Goal: Information Seeking & Learning: Check status

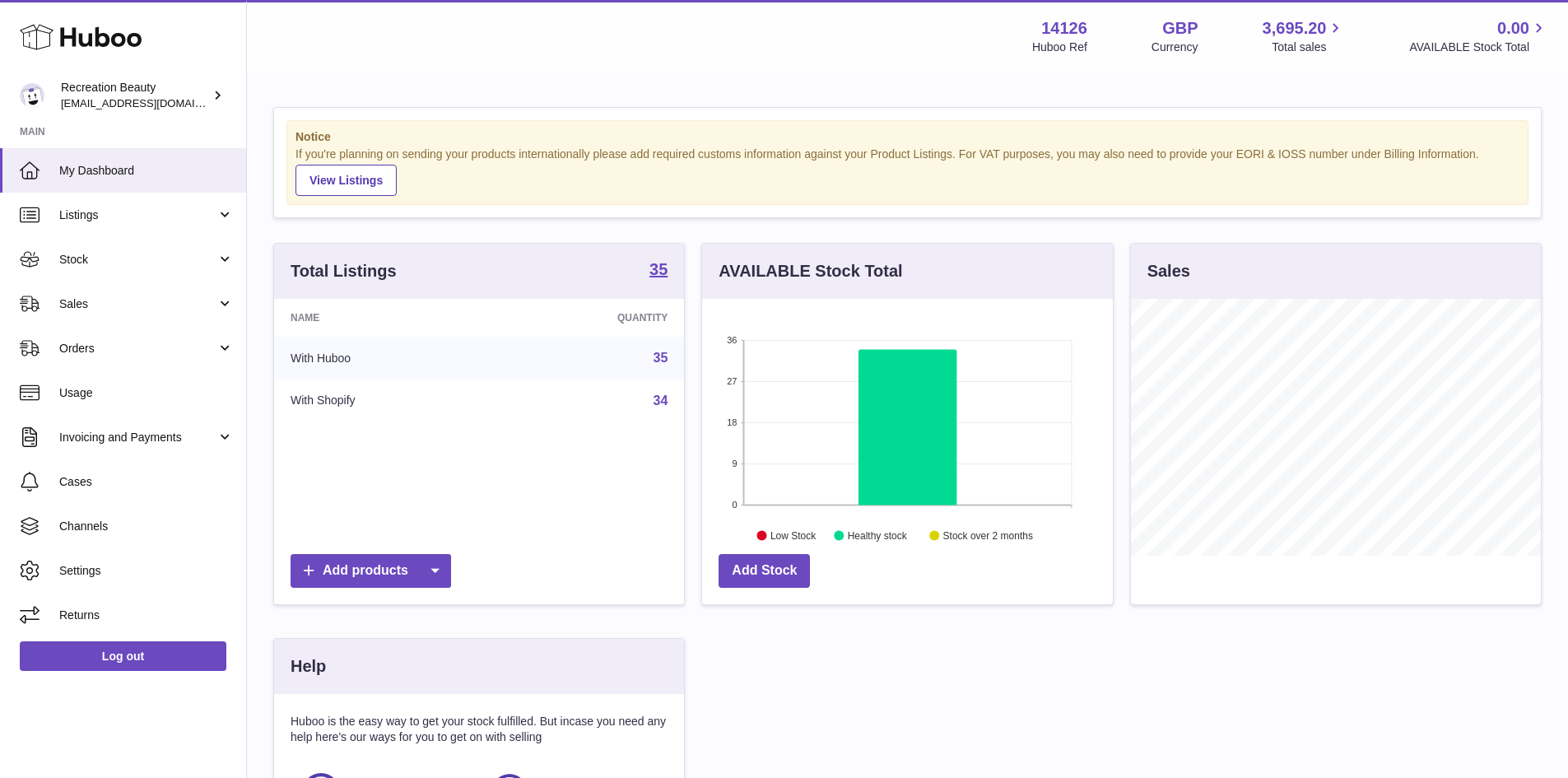
scroll to position [257, 411]
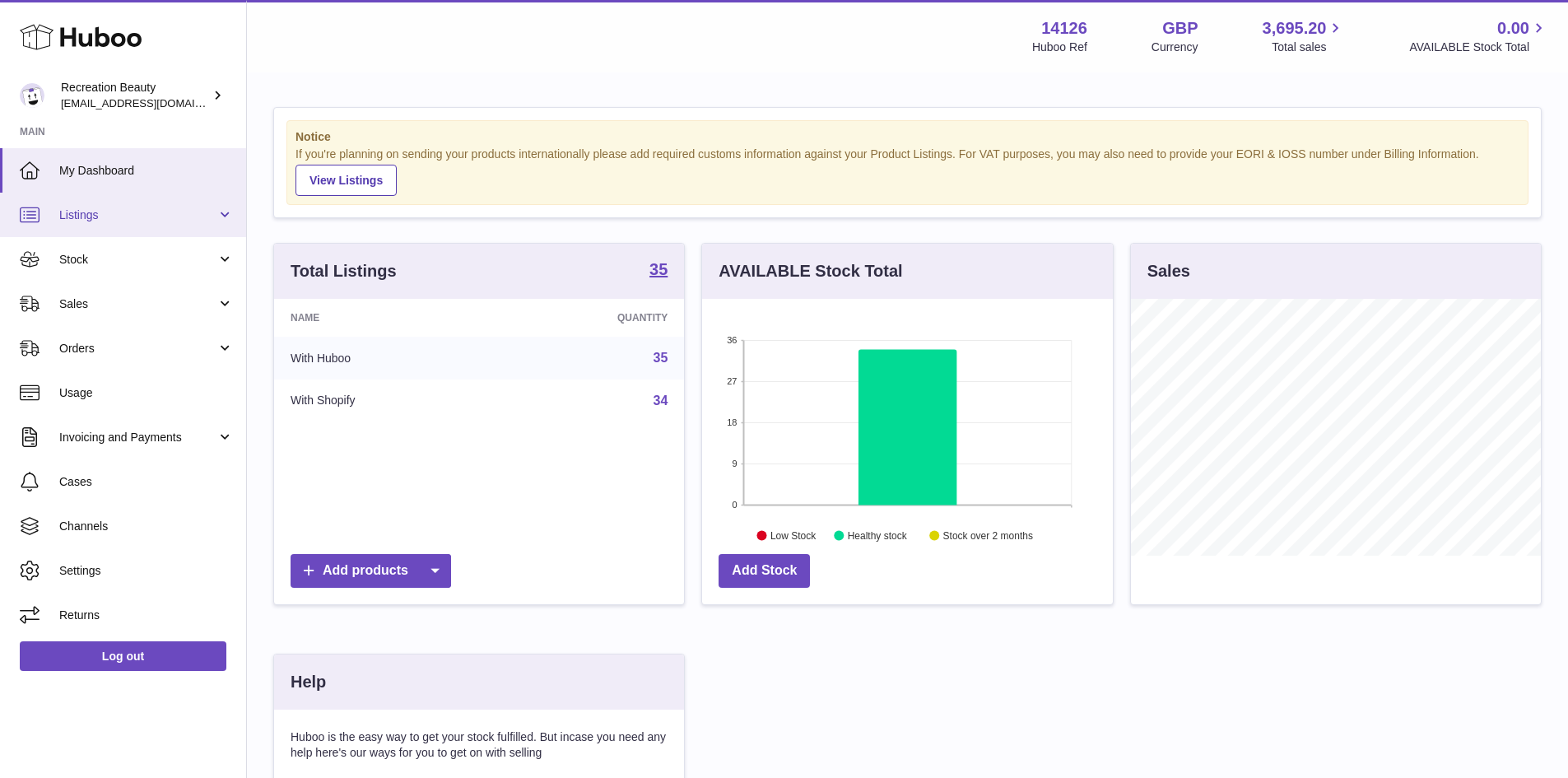
click at [158, 226] on link "Listings" at bounding box center [122, 214] width 246 height 44
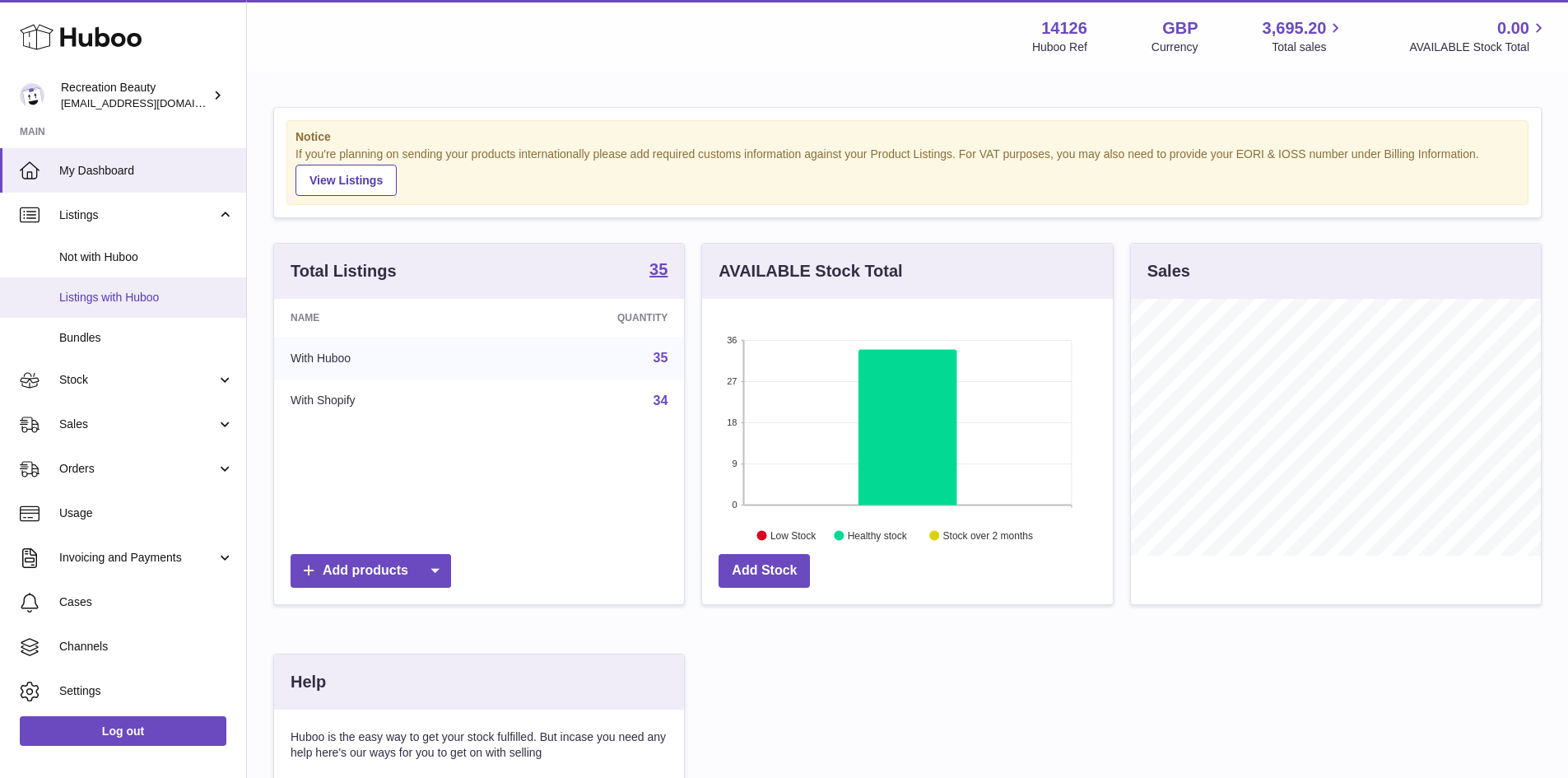
click at [155, 296] on span "Listings with Huboo" at bounding box center [146, 298] width 174 height 16
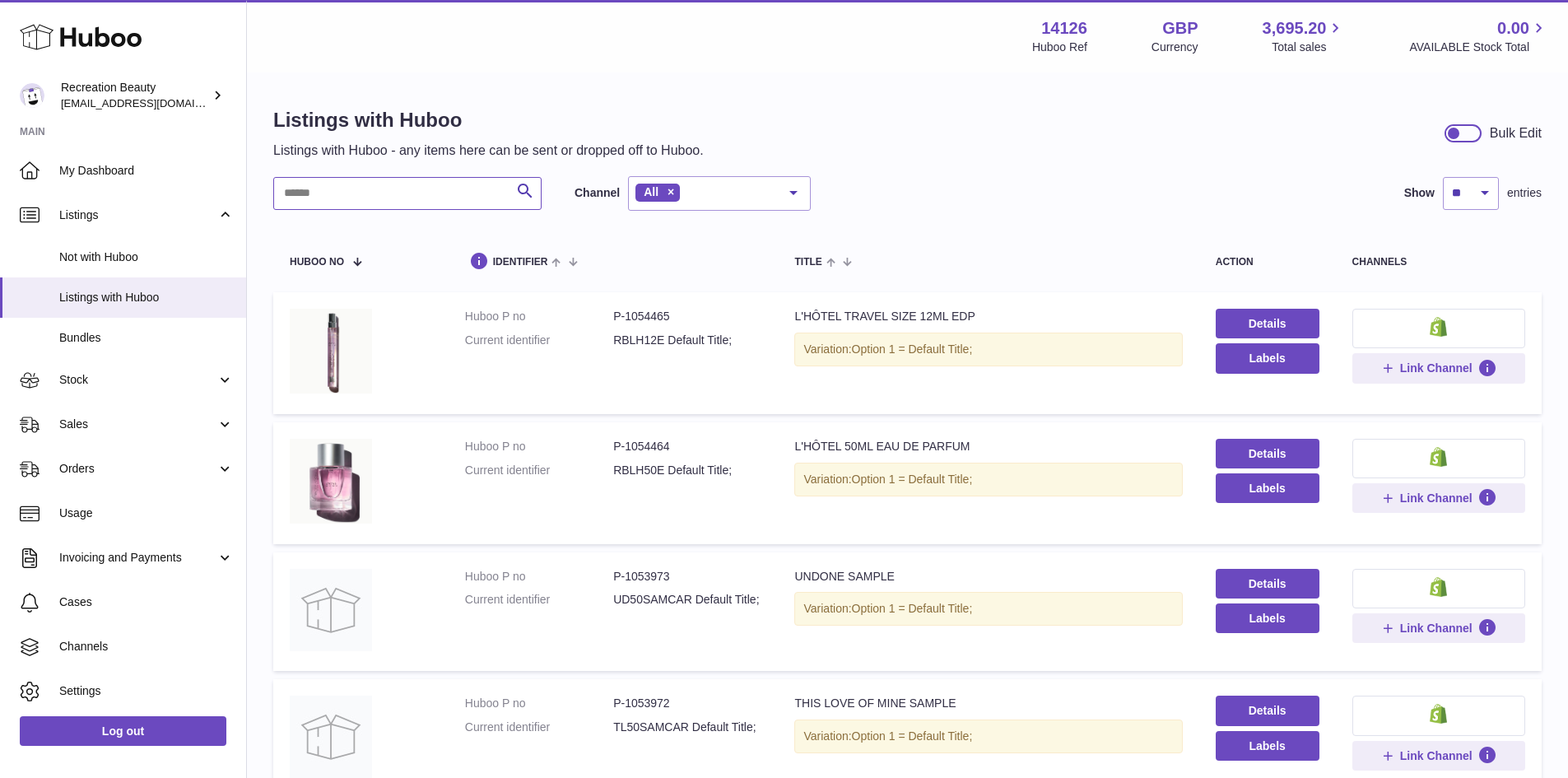
click at [278, 201] on input "text" at bounding box center [407, 193] width 269 height 33
click at [112, 415] on link "Sales" at bounding box center [122, 424] width 246 height 44
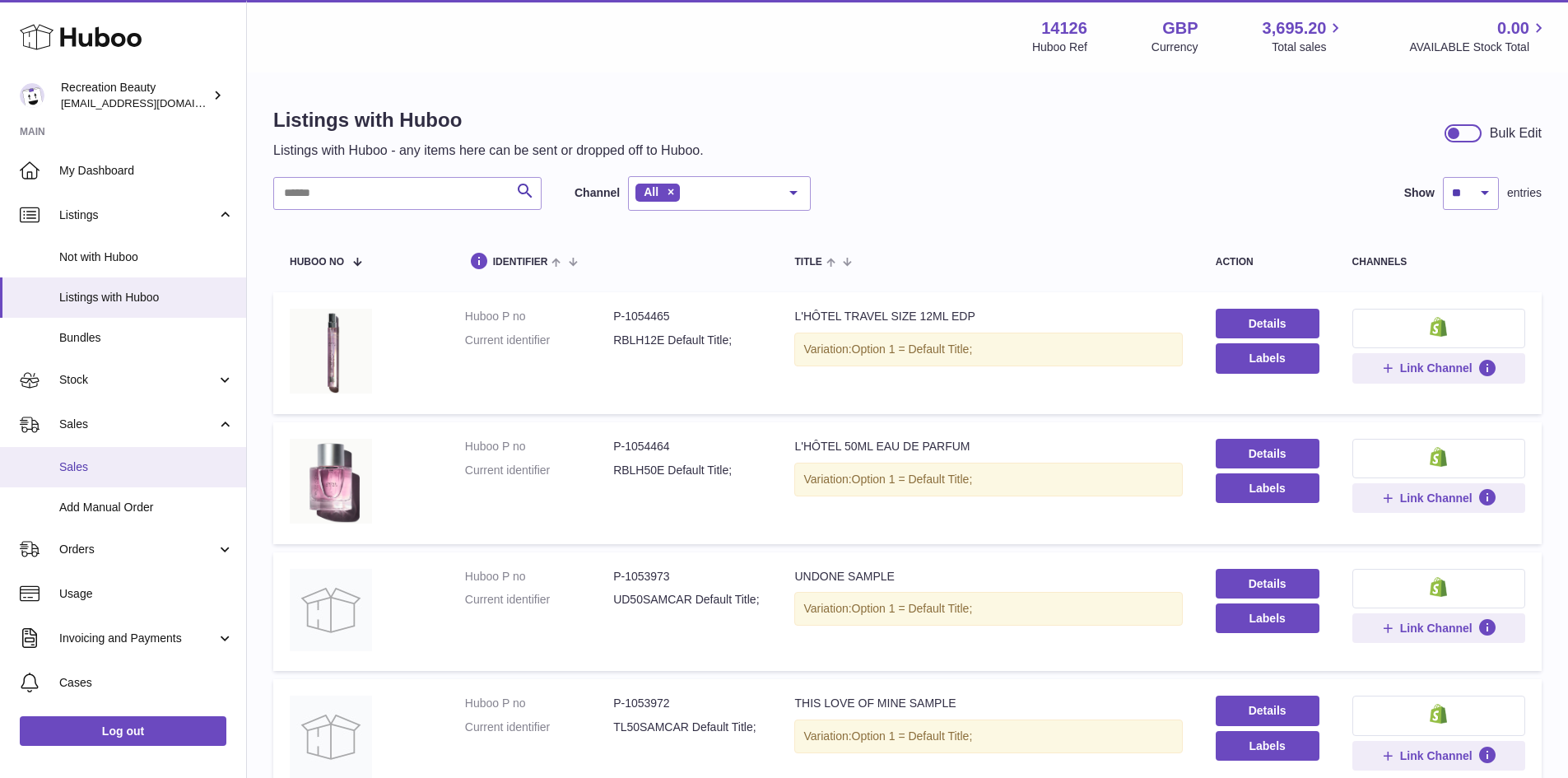
click at [130, 474] on span "Sales" at bounding box center [146, 466] width 174 height 16
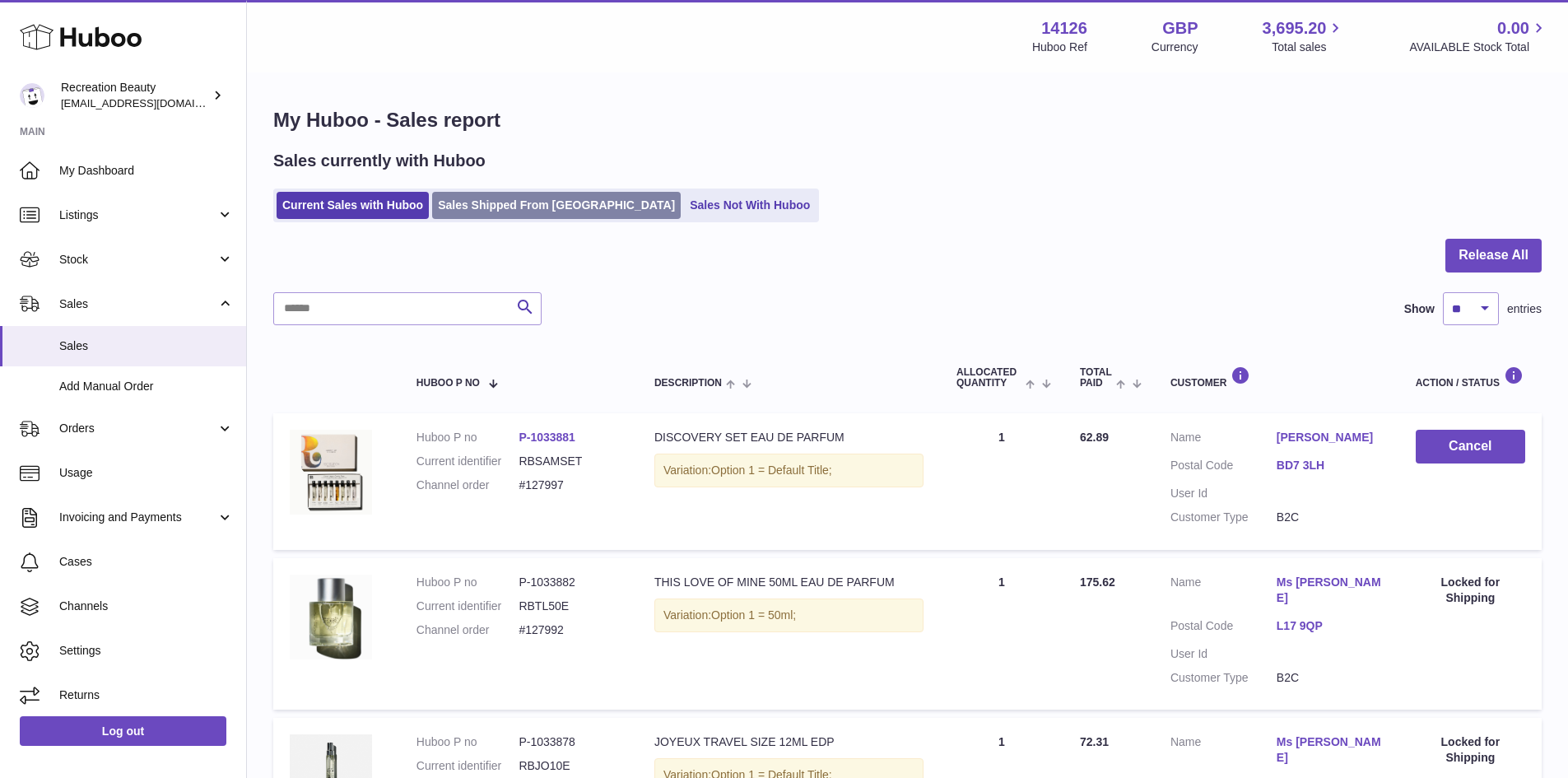
click at [501, 212] on link "Sales Shipped From [GEOGRAPHIC_DATA]" at bounding box center [557, 205] width 249 height 27
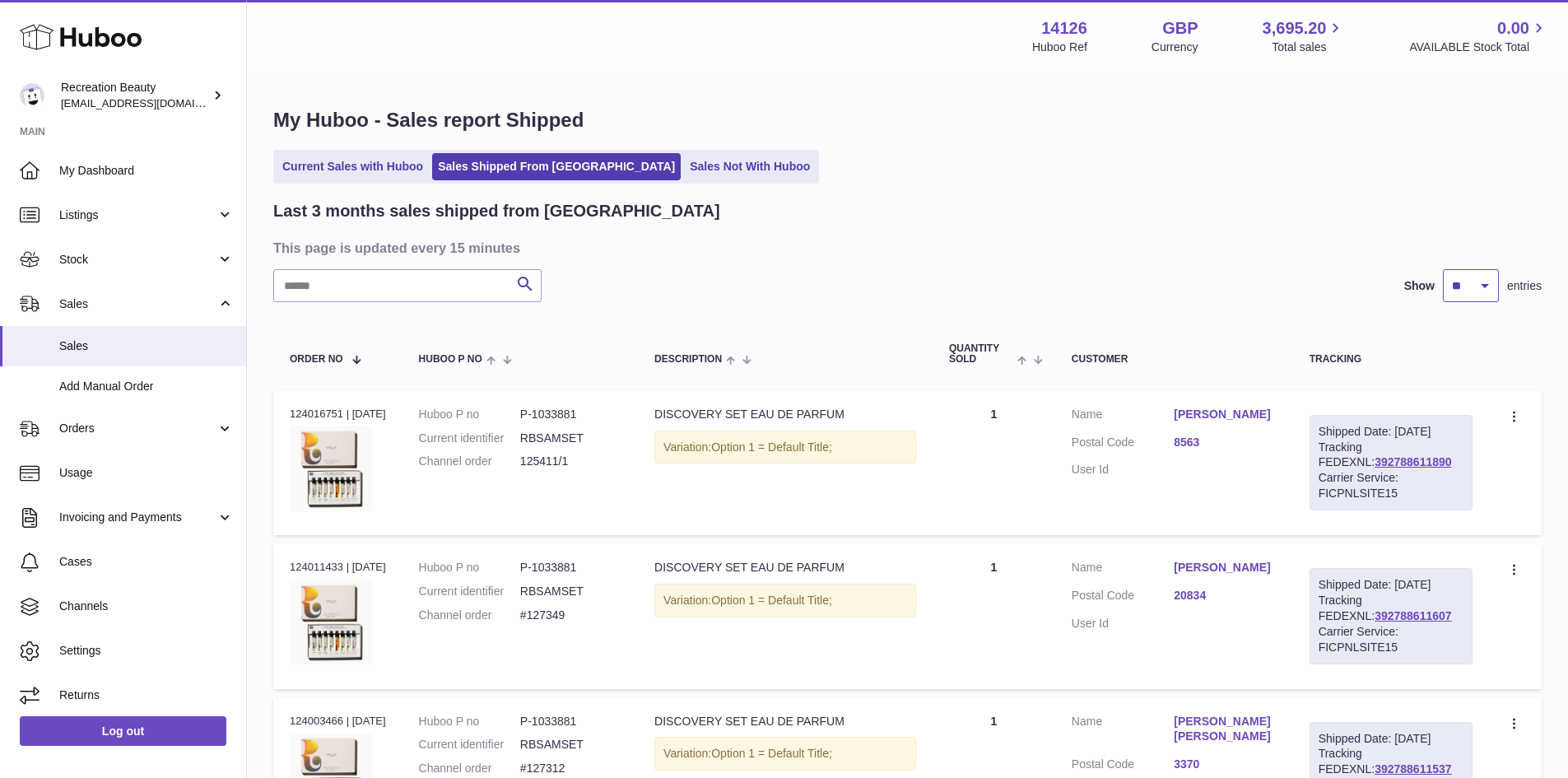
click at [1475, 291] on select "** ** **" at bounding box center [1470, 285] width 56 height 33
select select "**"
click at [1443, 269] on select "** ** **" at bounding box center [1470, 285] width 56 height 33
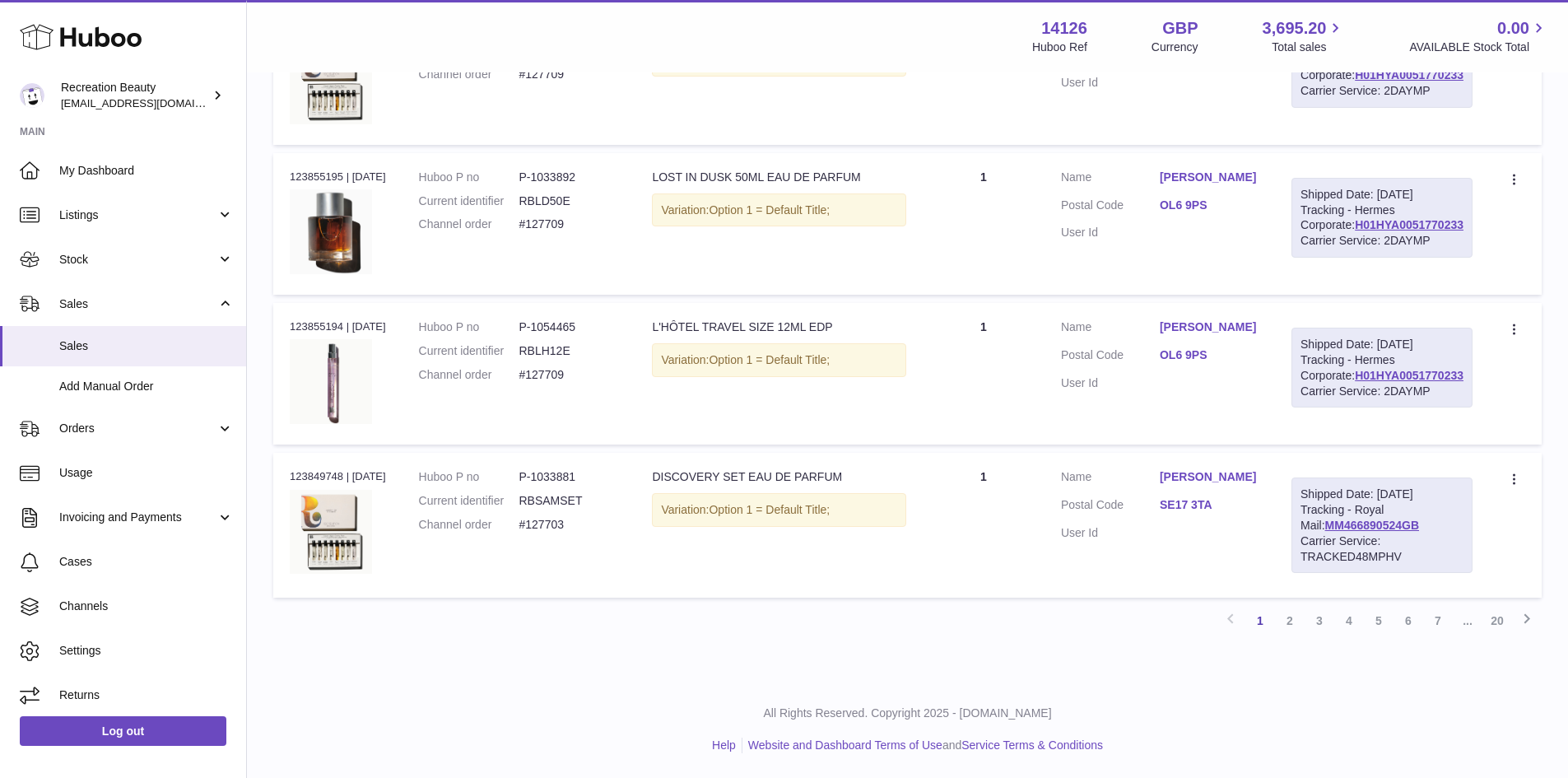
scroll to position [8316, 0]
click at [1293, 619] on link "2" at bounding box center [1289, 620] width 29 height 29
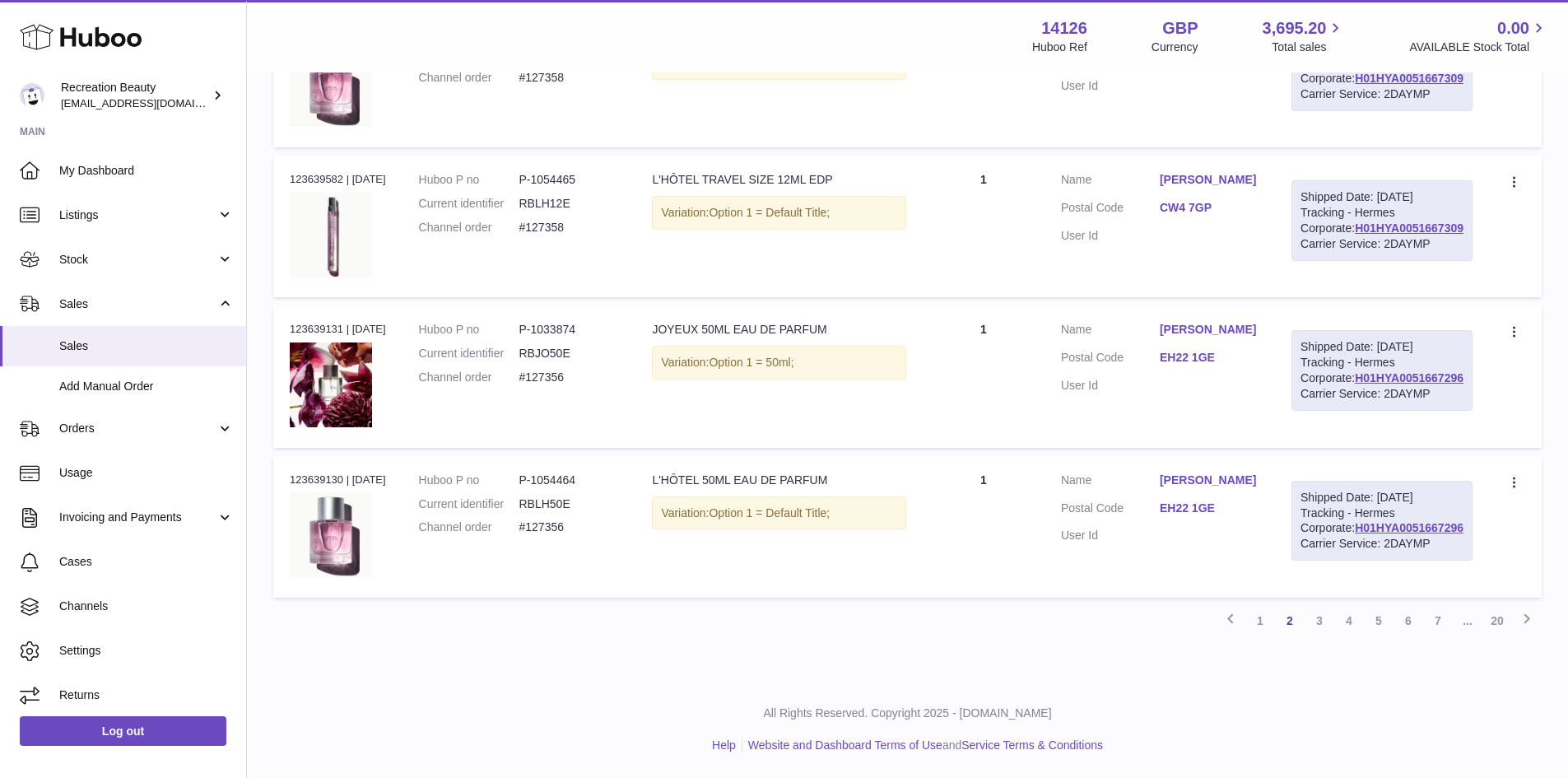
scroll to position [9009, 0]
click at [1322, 622] on link "3" at bounding box center [1319, 620] width 29 height 29
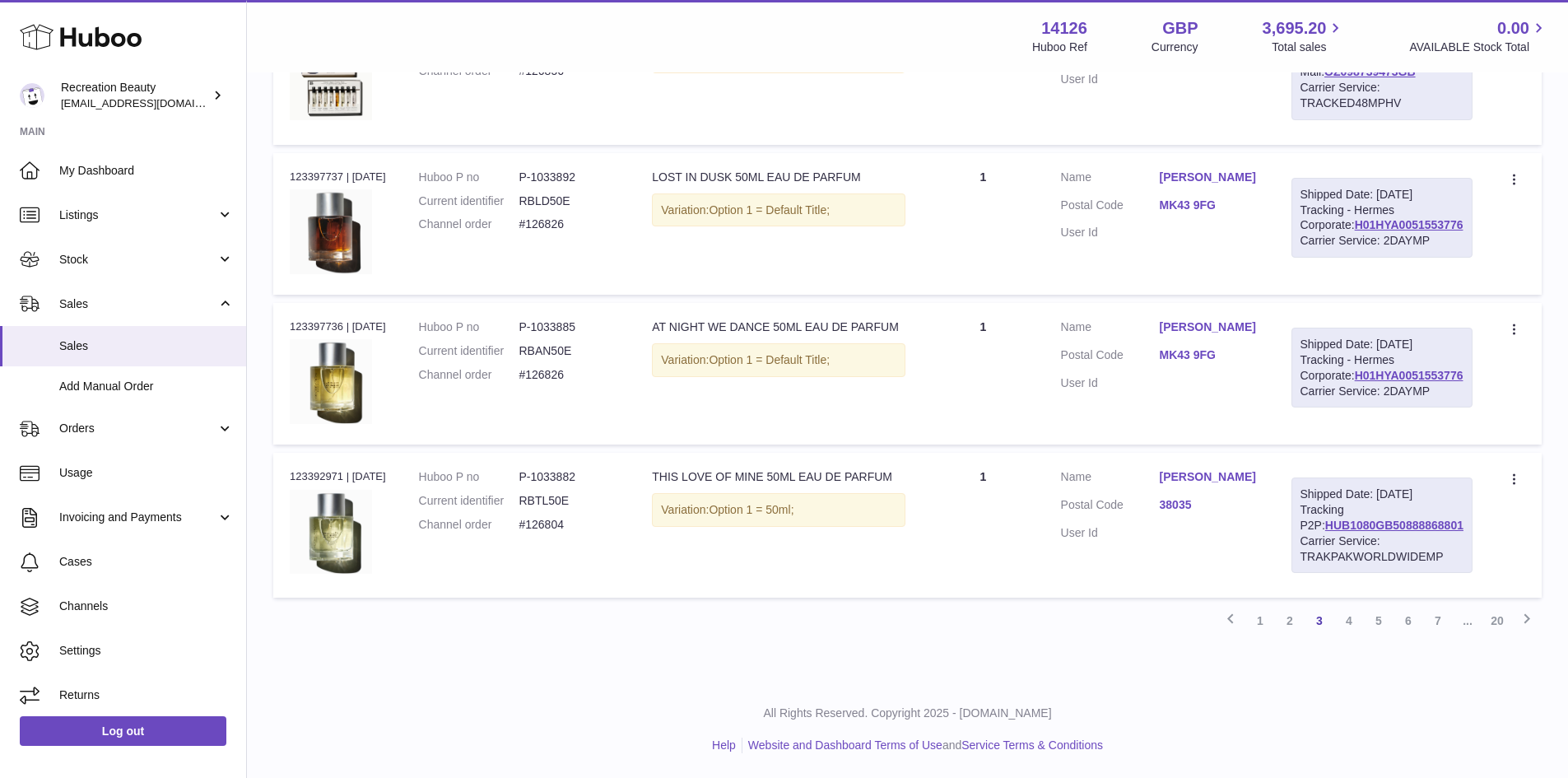
scroll to position [8232, 0]
click at [1346, 621] on link "4" at bounding box center [1348, 620] width 29 height 29
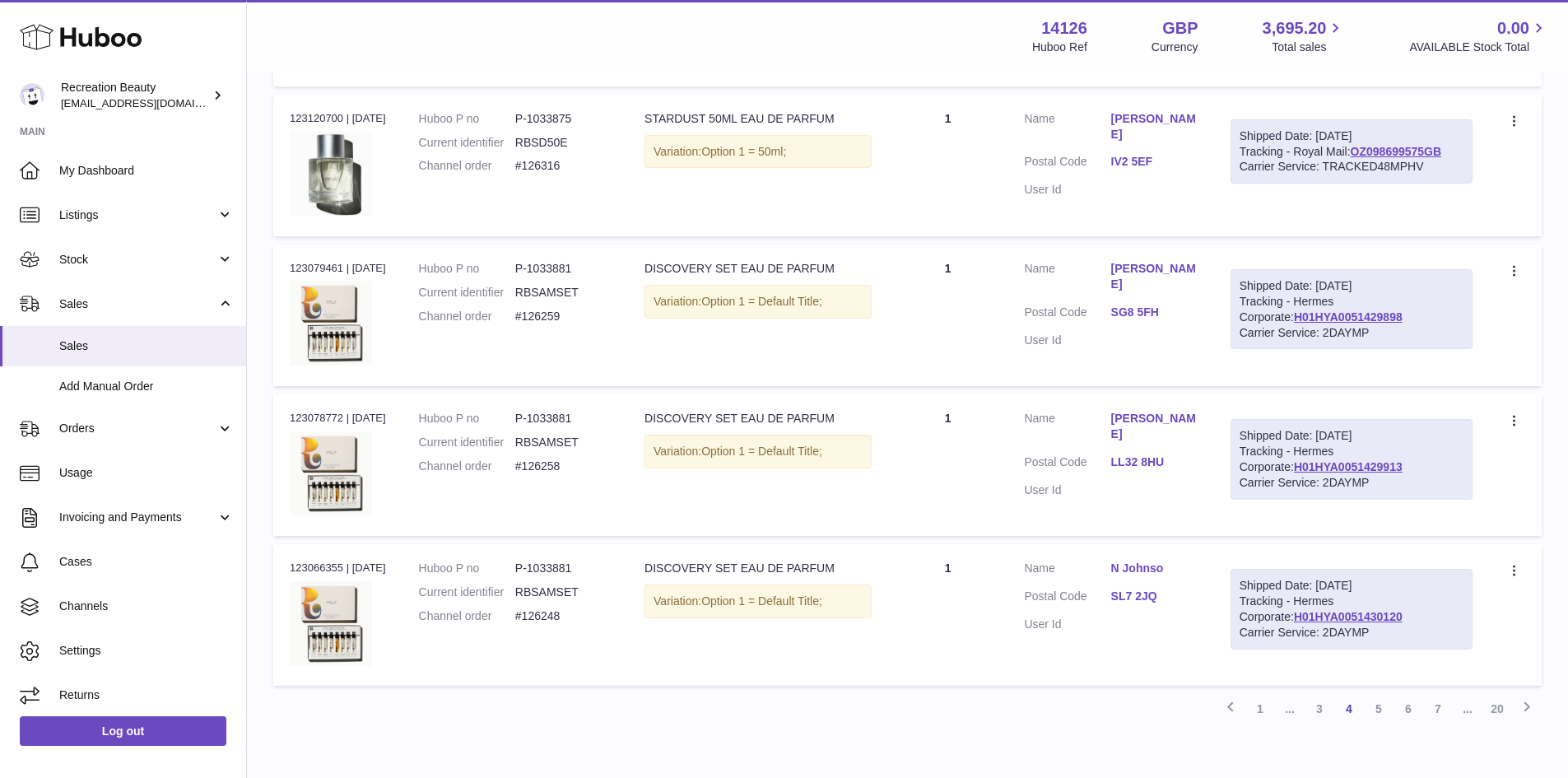
scroll to position [7293, 0]
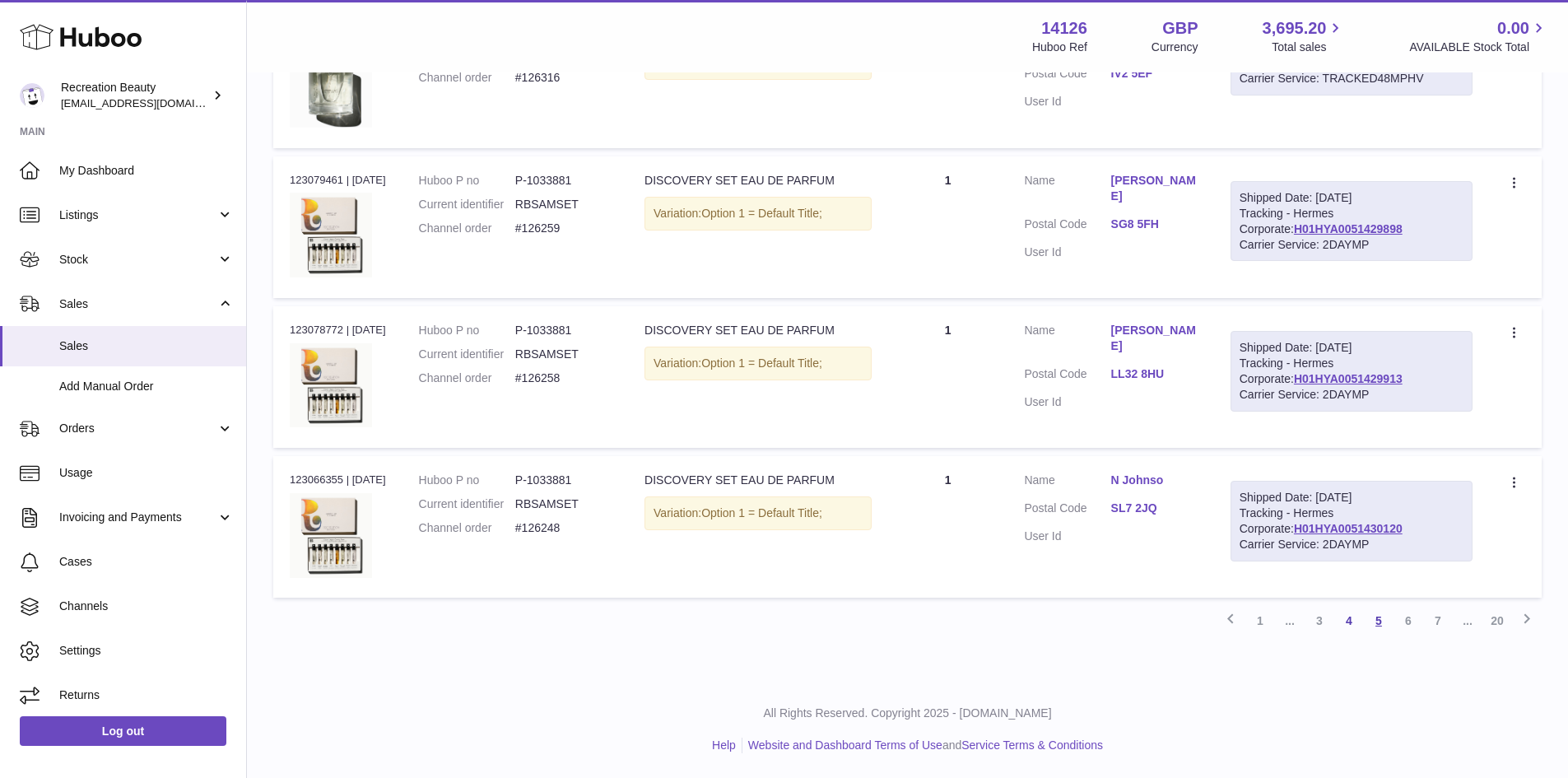
click at [1374, 622] on link "5" at bounding box center [1379, 620] width 29 height 29
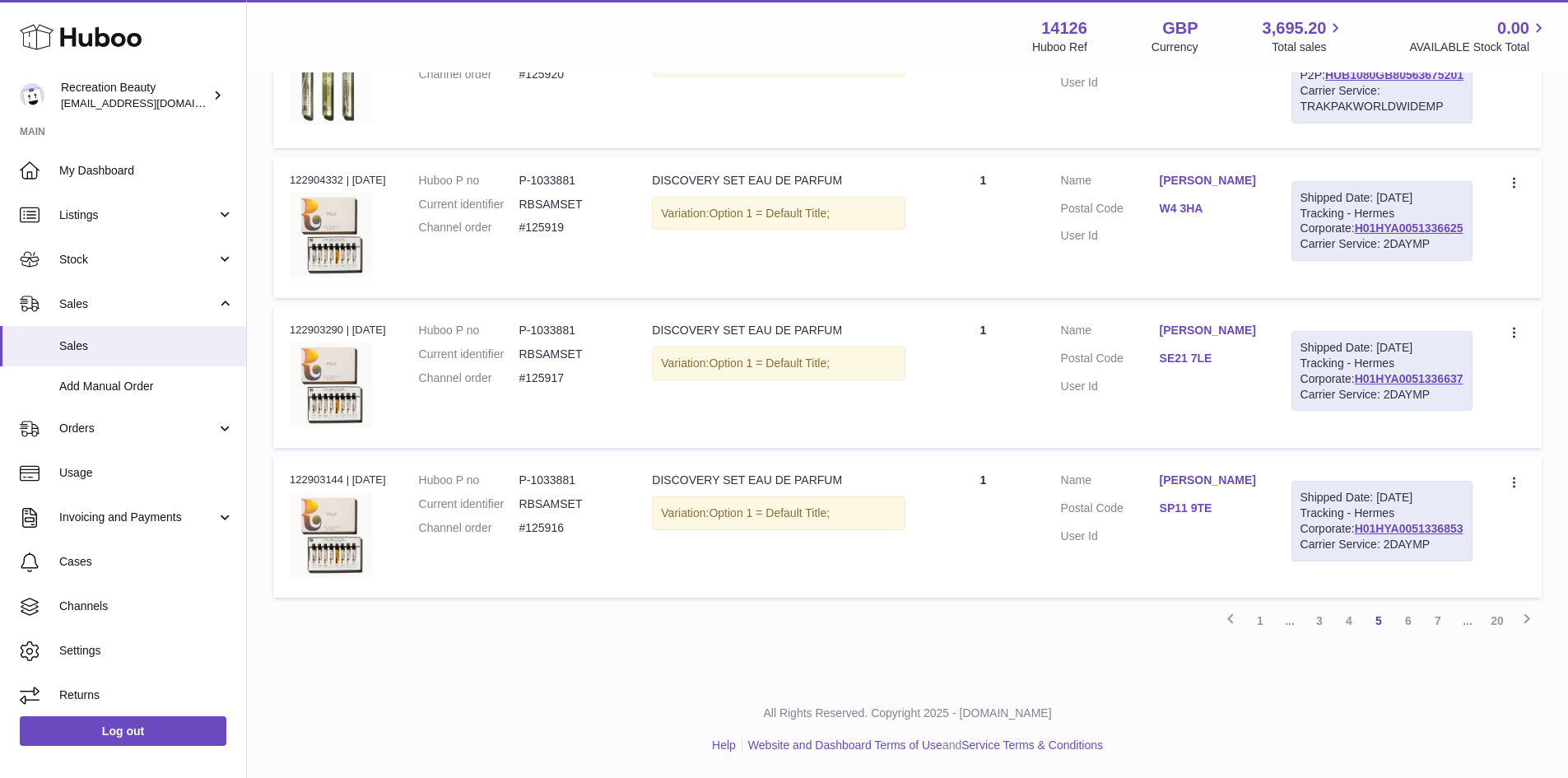
scroll to position [8232, 0]
click at [1401, 621] on link "6" at bounding box center [1408, 620] width 29 height 29
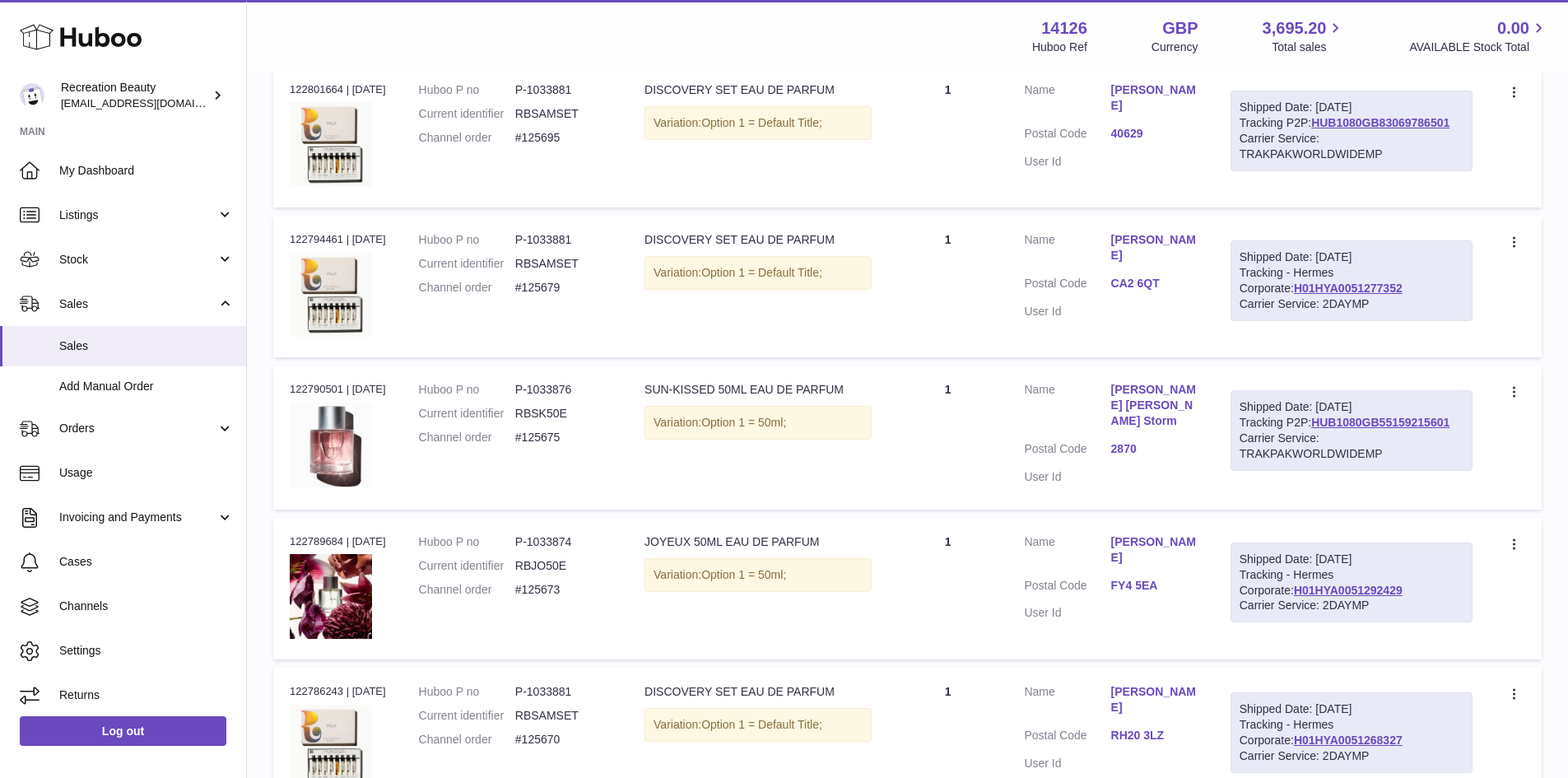
scroll to position [7309, 0]
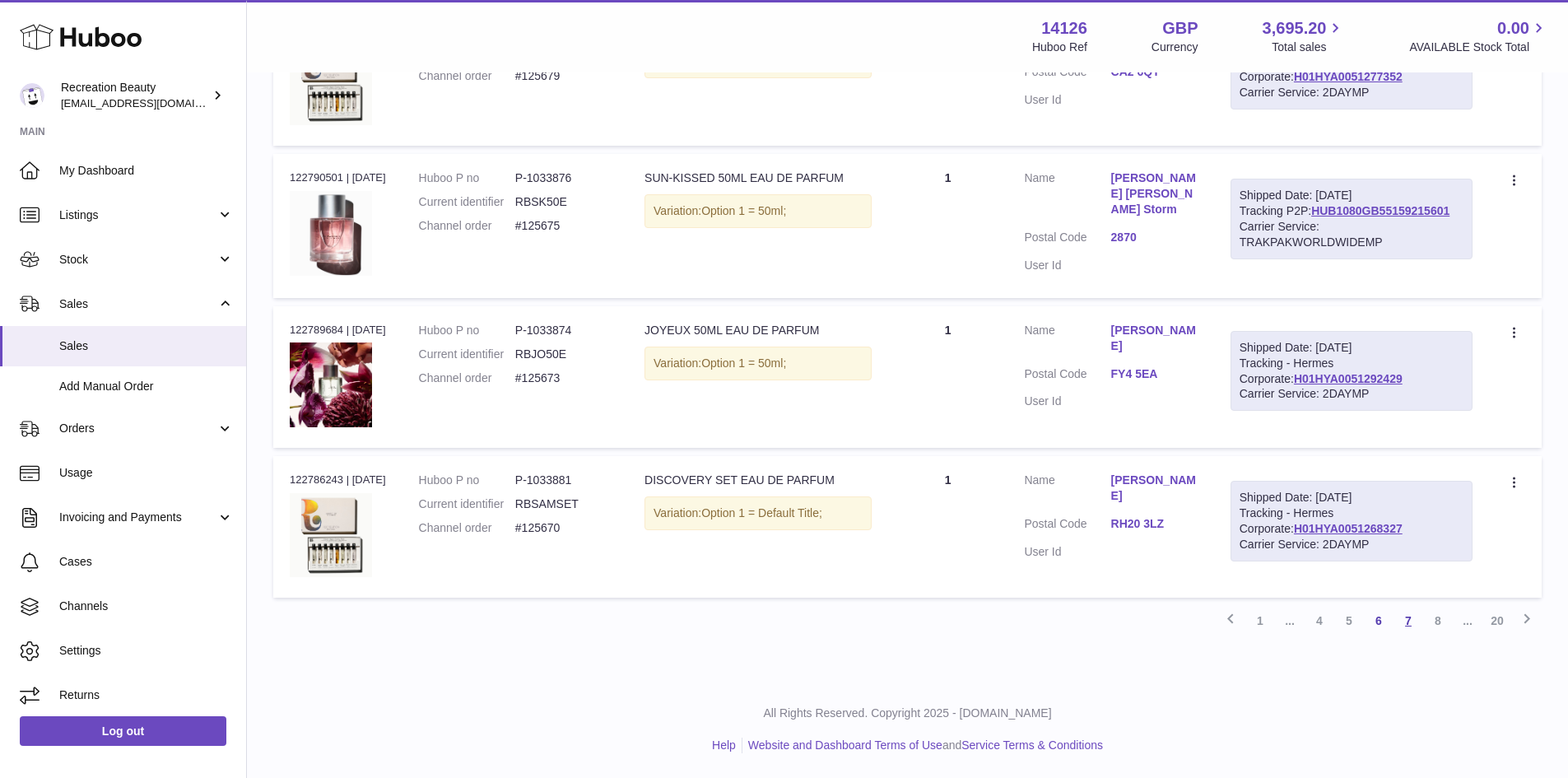
click at [1412, 613] on link "7" at bounding box center [1408, 620] width 29 height 29
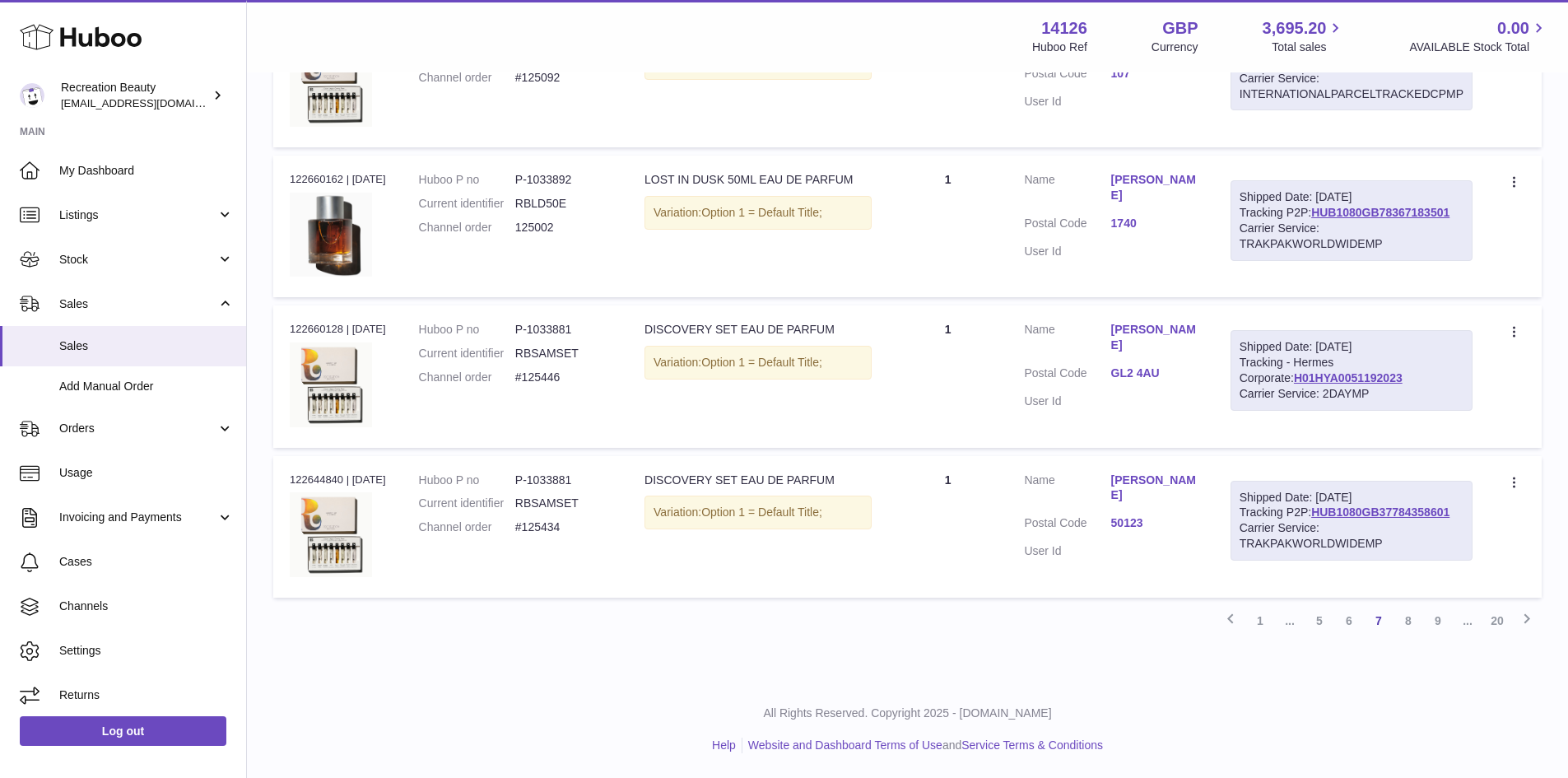
scroll to position [7367, 0]
click at [1404, 612] on link "8" at bounding box center [1408, 620] width 29 height 29
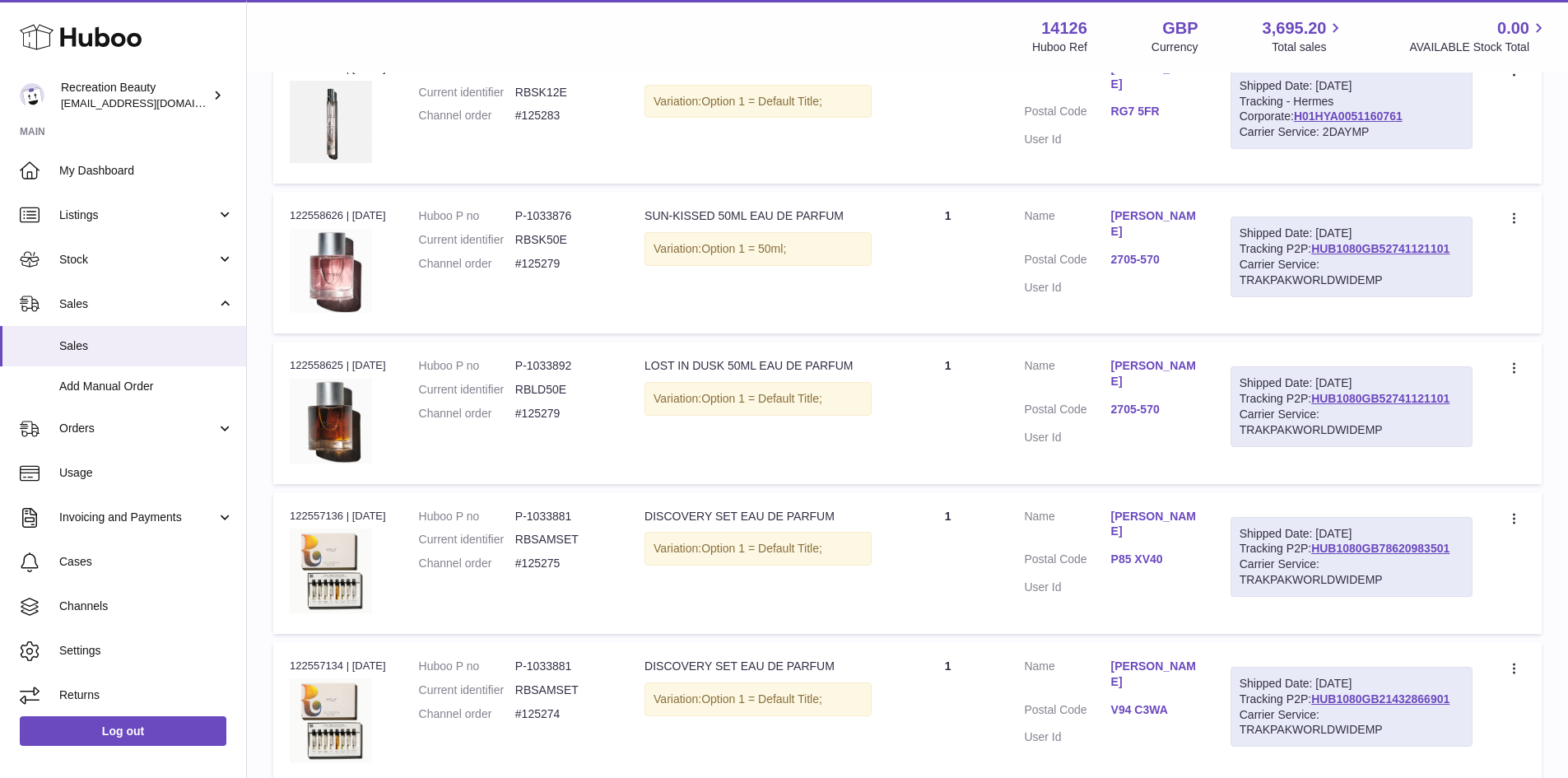
scroll to position [7369, 0]
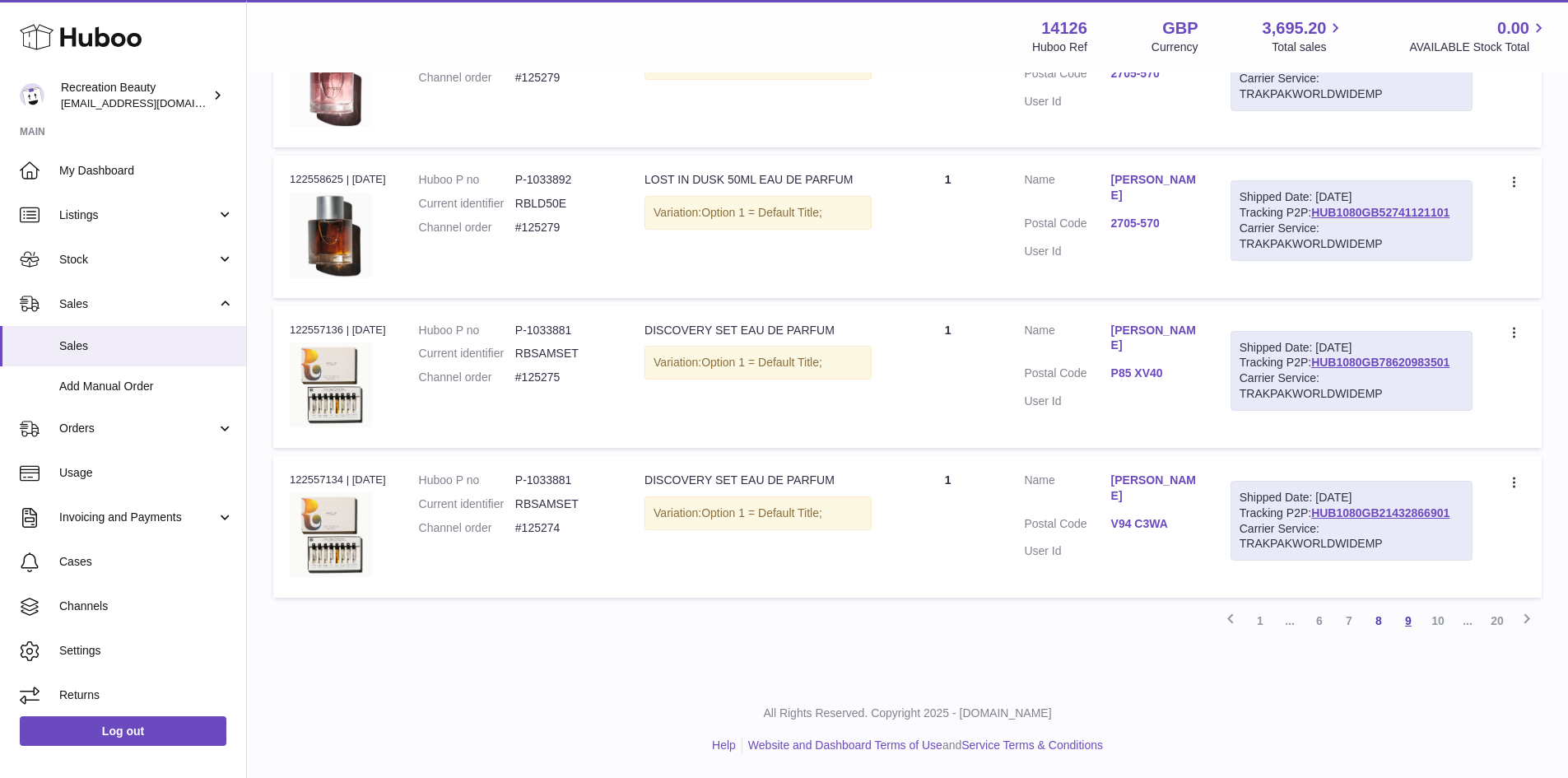
click at [1413, 618] on link "9" at bounding box center [1408, 620] width 29 height 29
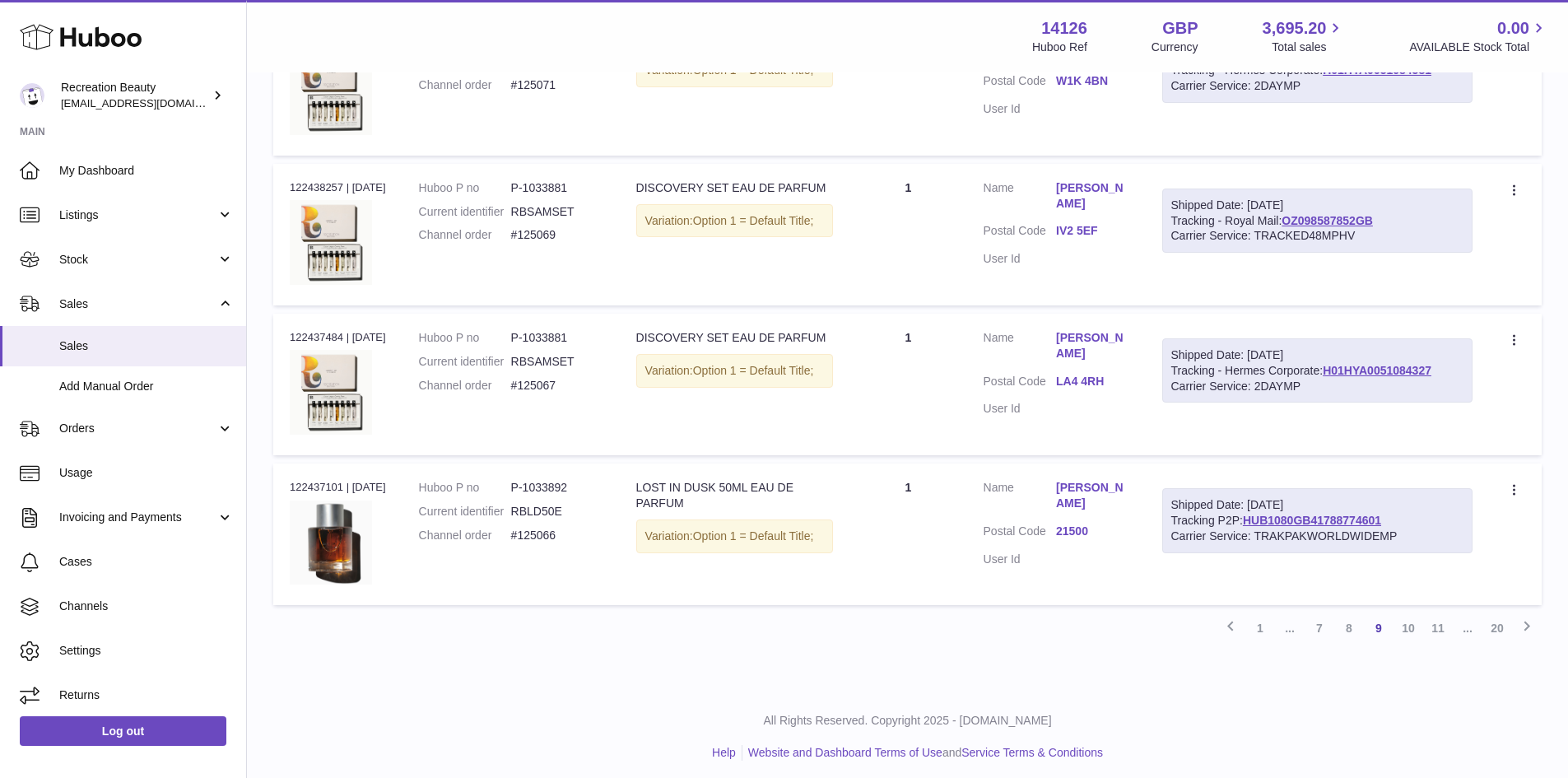
scroll to position [7267, 0]
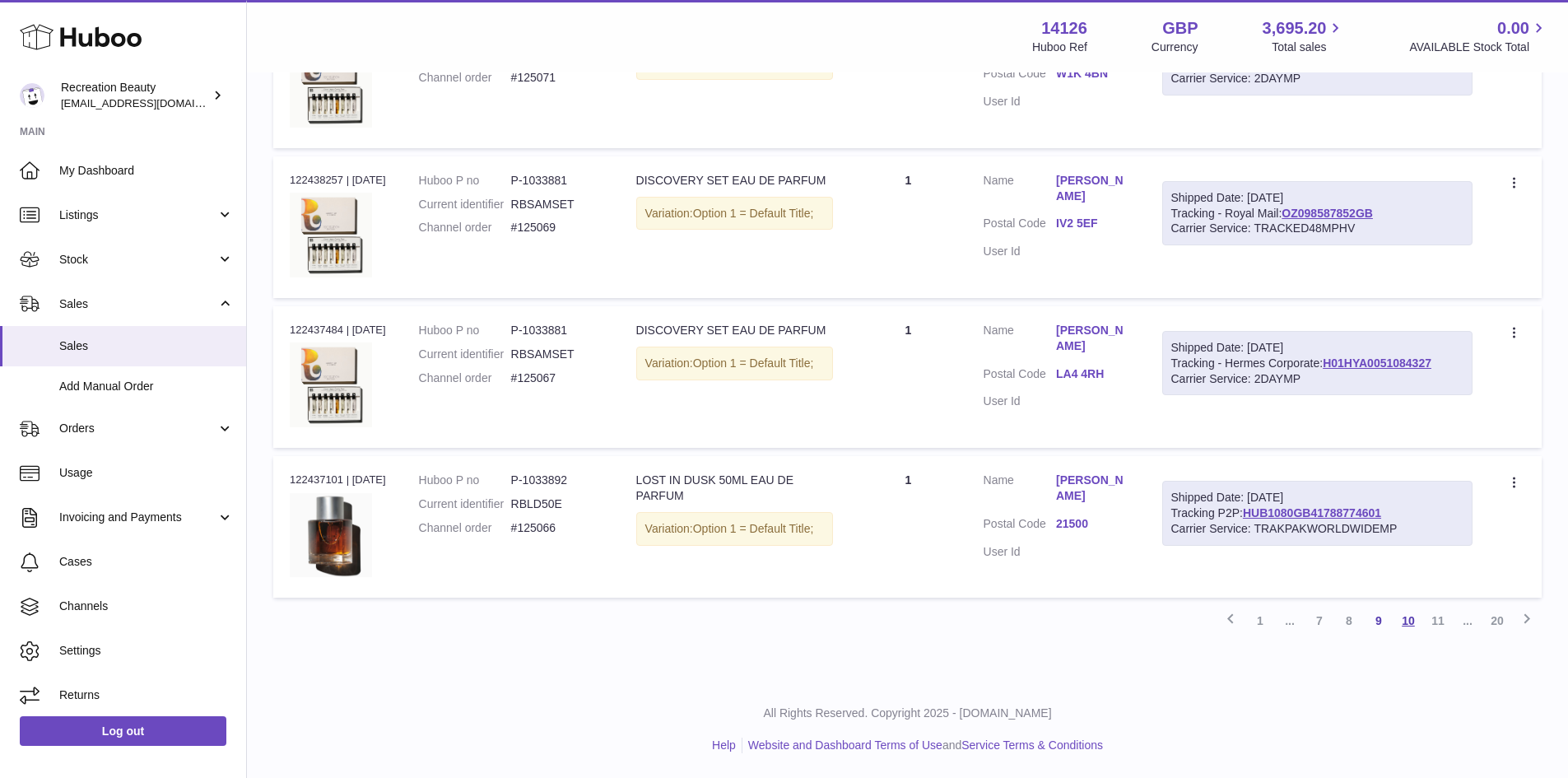
click at [1410, 620] on link "10" at bounding box center [1408, 620] width 29 height 29
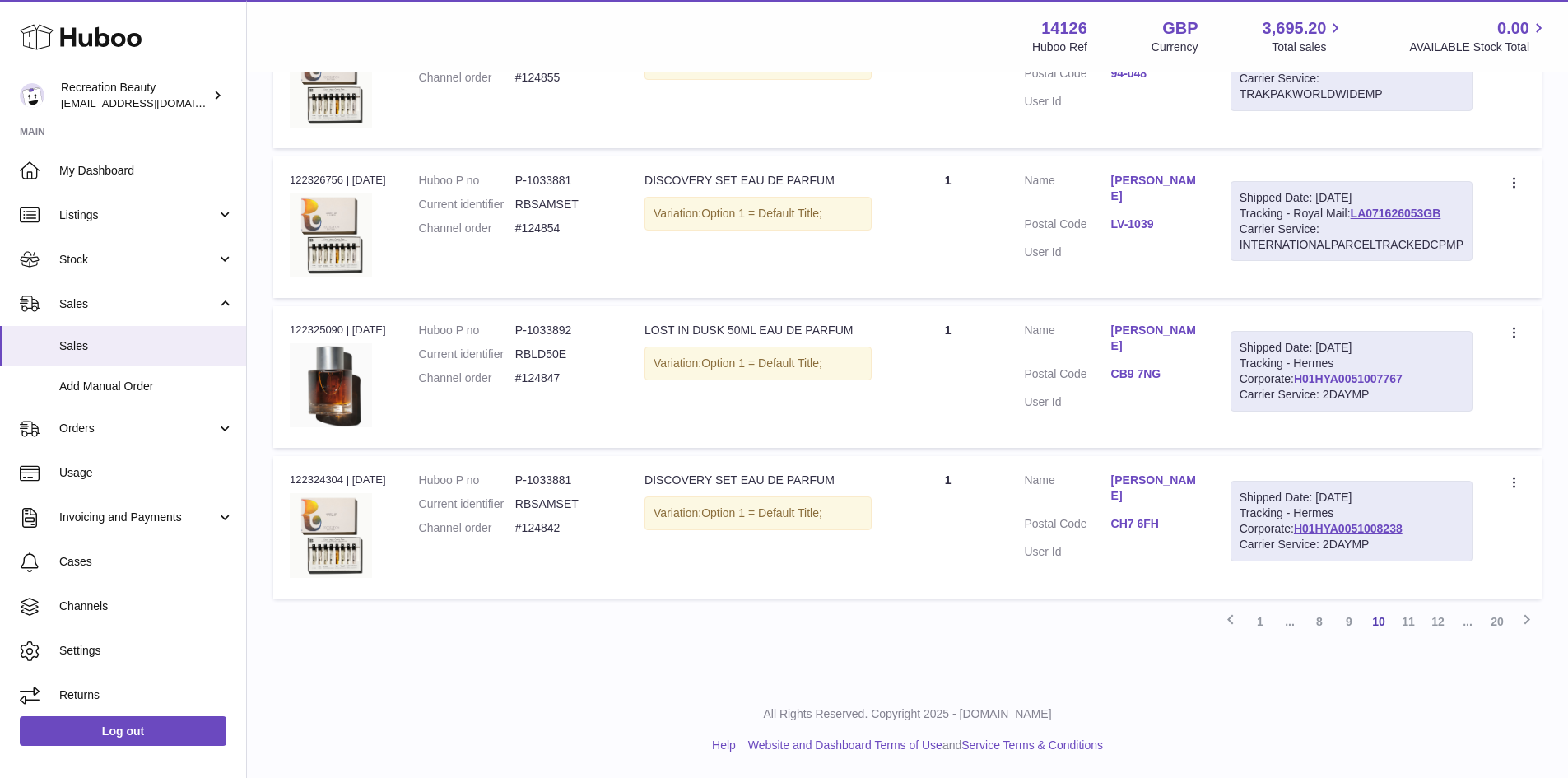
scroll to position [7372, 0]
click at [1416, 620] on link "11" at bounding box center [1408, 621] width 29 height 29
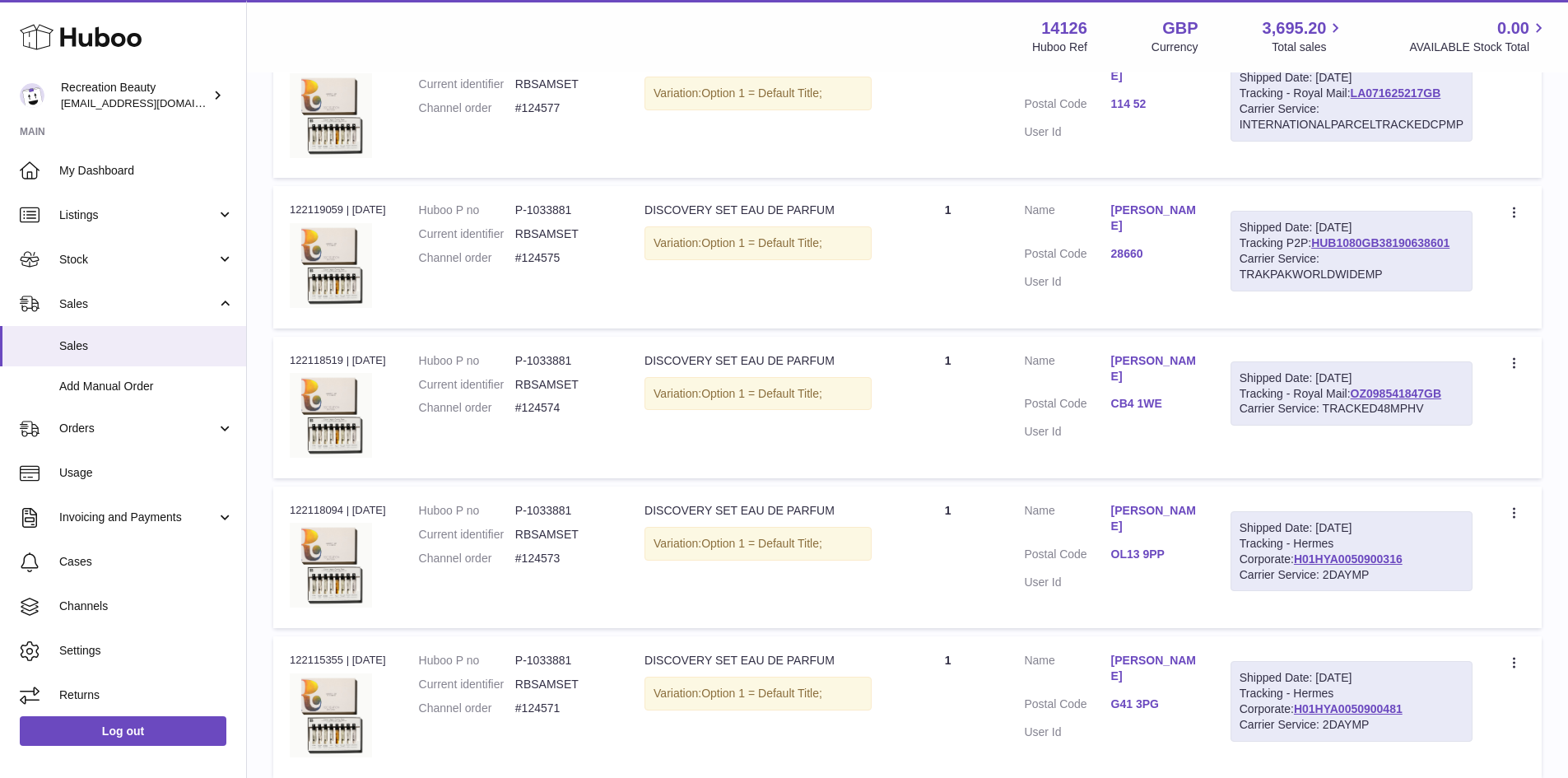
scroll to position [7343, 0]
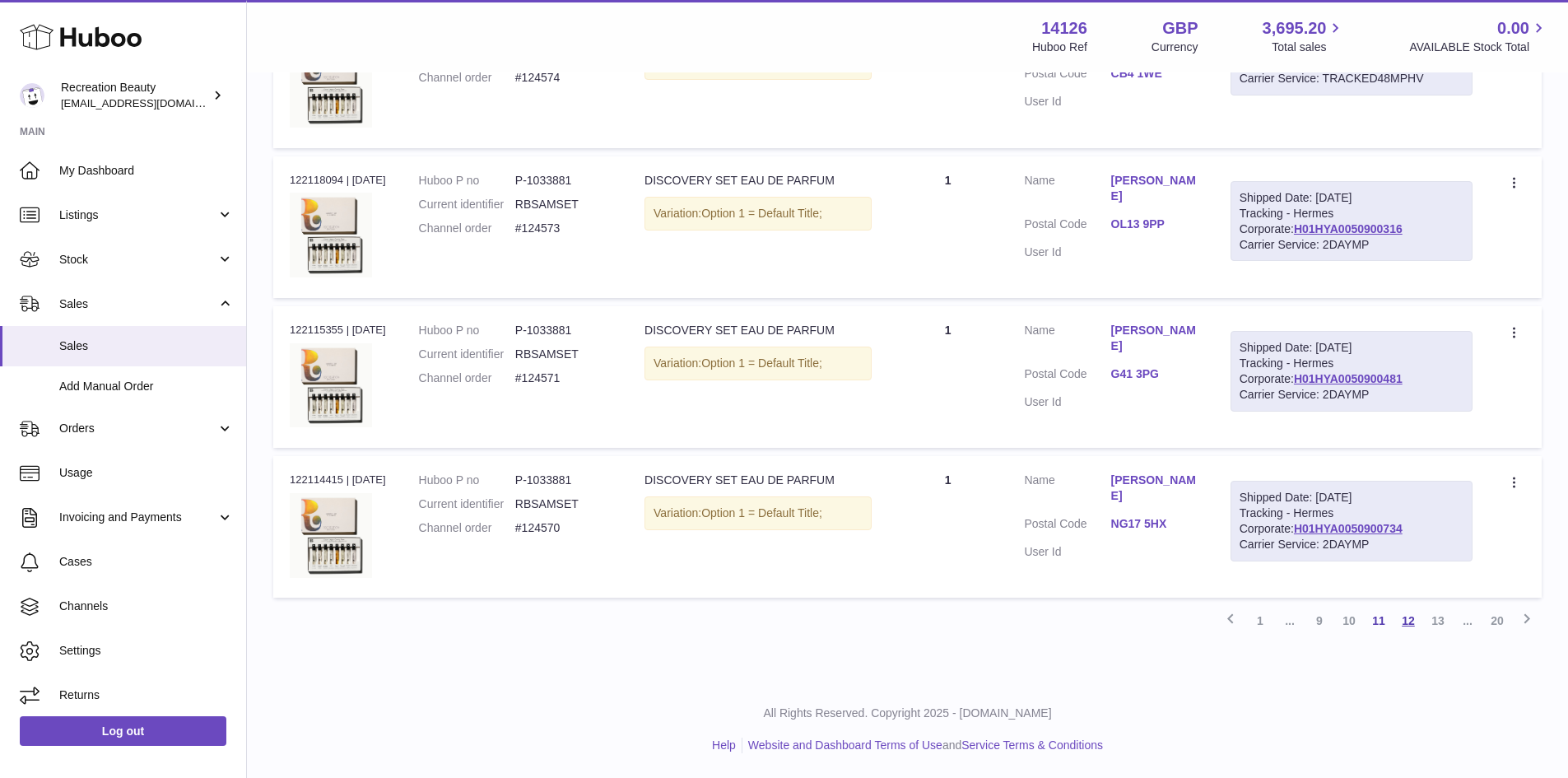
click at [1412, 624] on link "12" at bounding box center [1408, 620] width 29 height 29
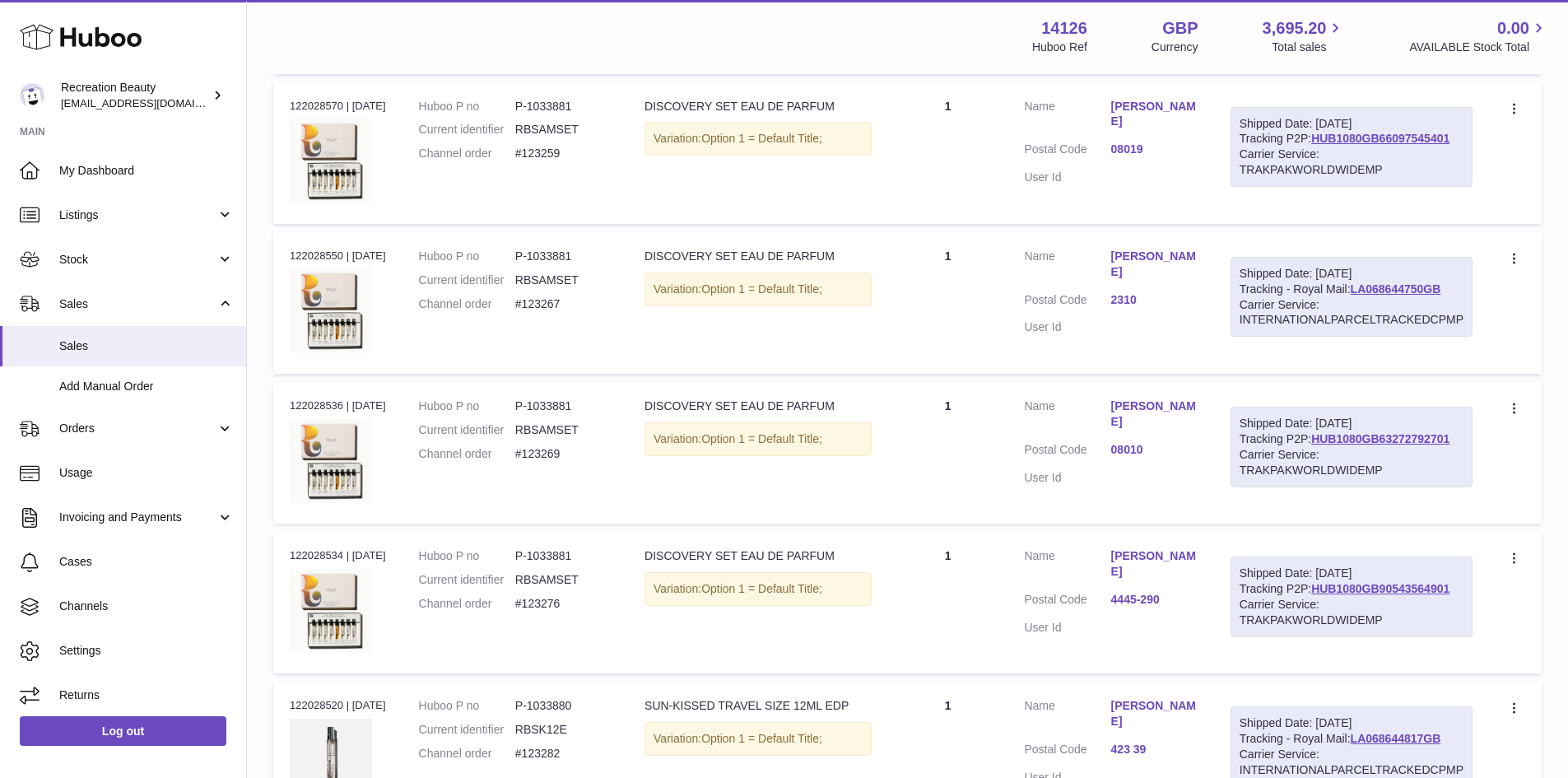
scroll to position [7383, 0]
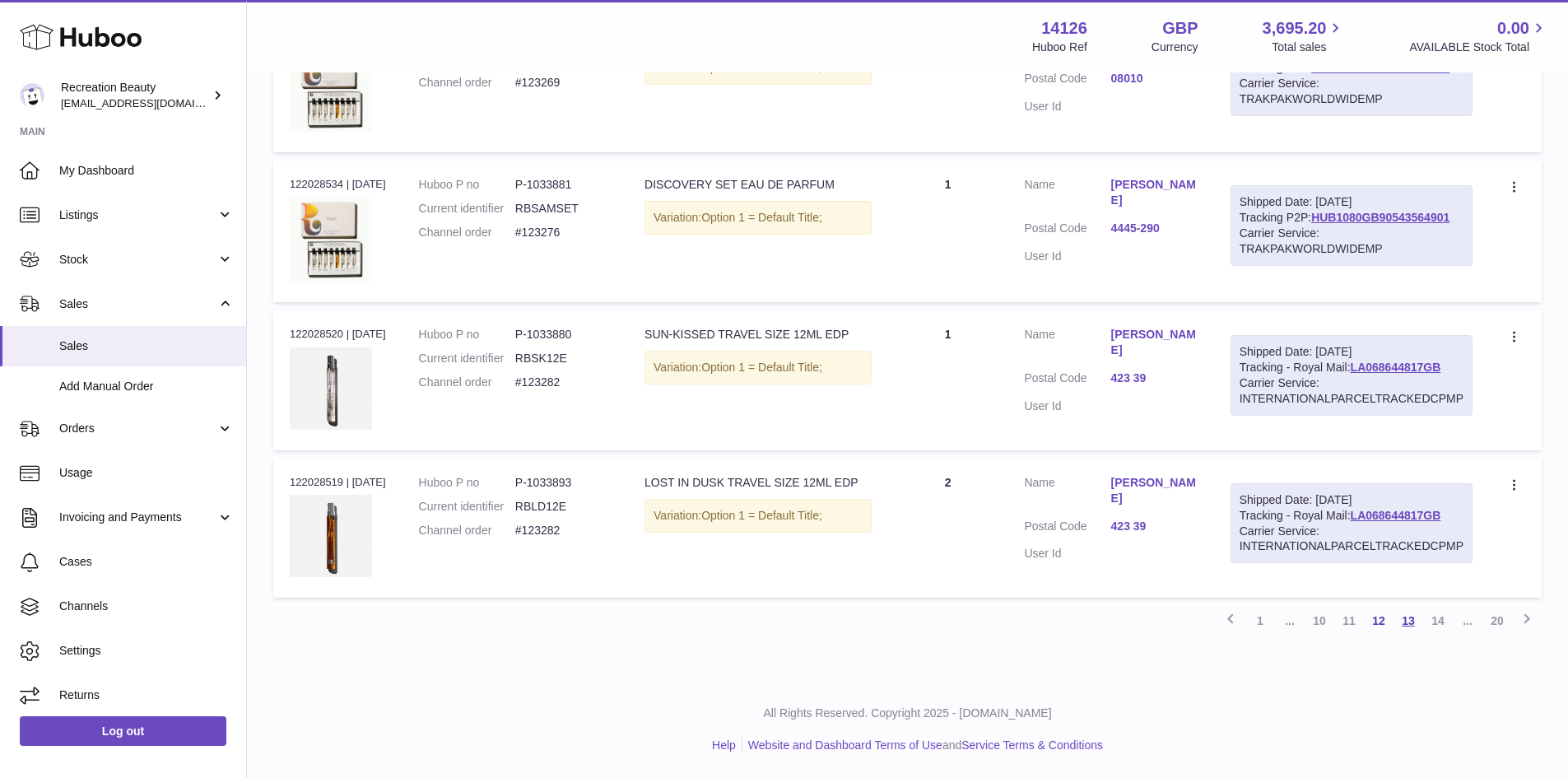
click at [1416, 628] on link "13" at bounding box center [1408, 620] width 29 height 29
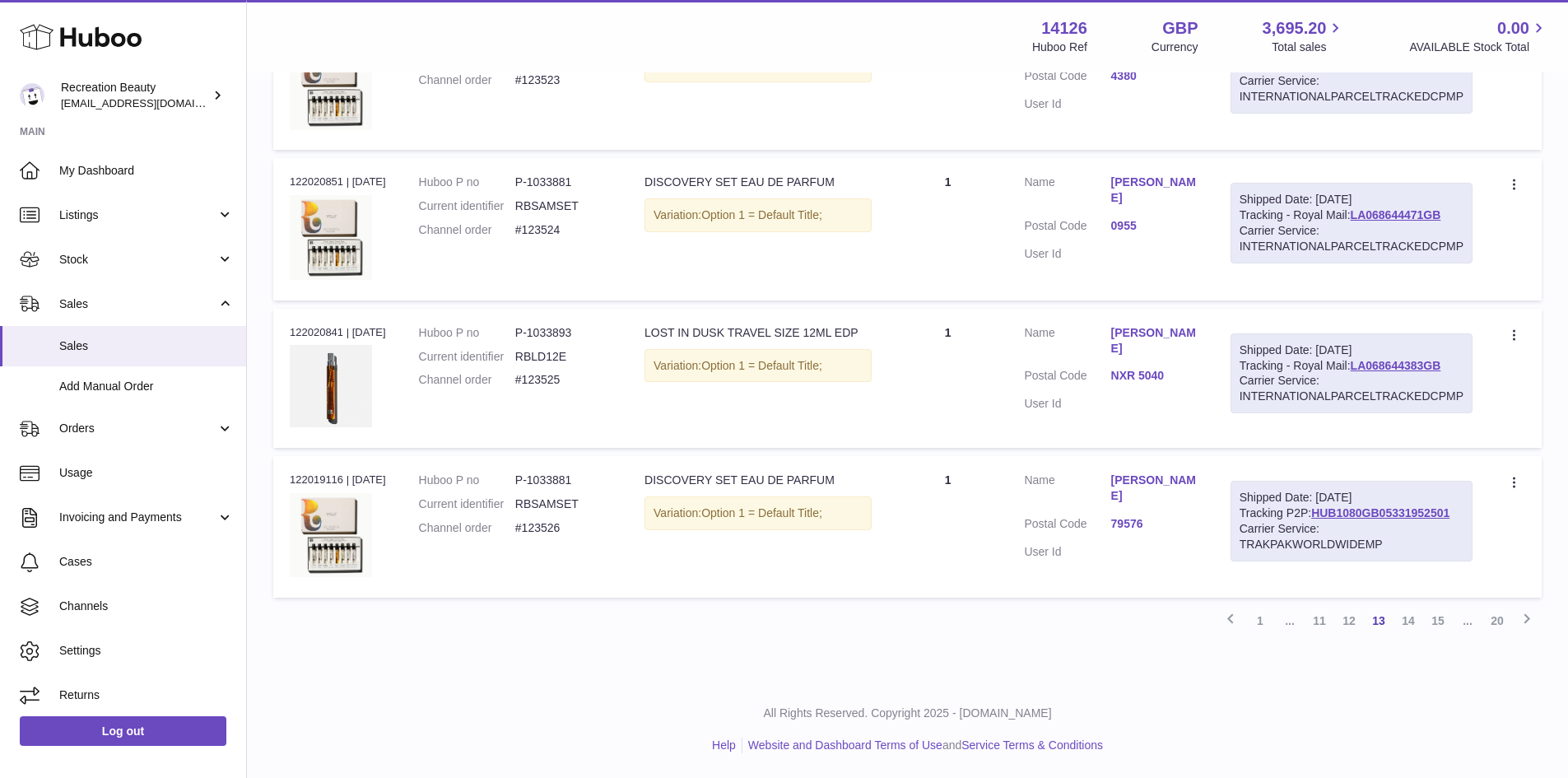
scroll to position [7455, 0]
click at [1416, 623] on link "14" at bounding box center [1408, 620] width 29 height 29
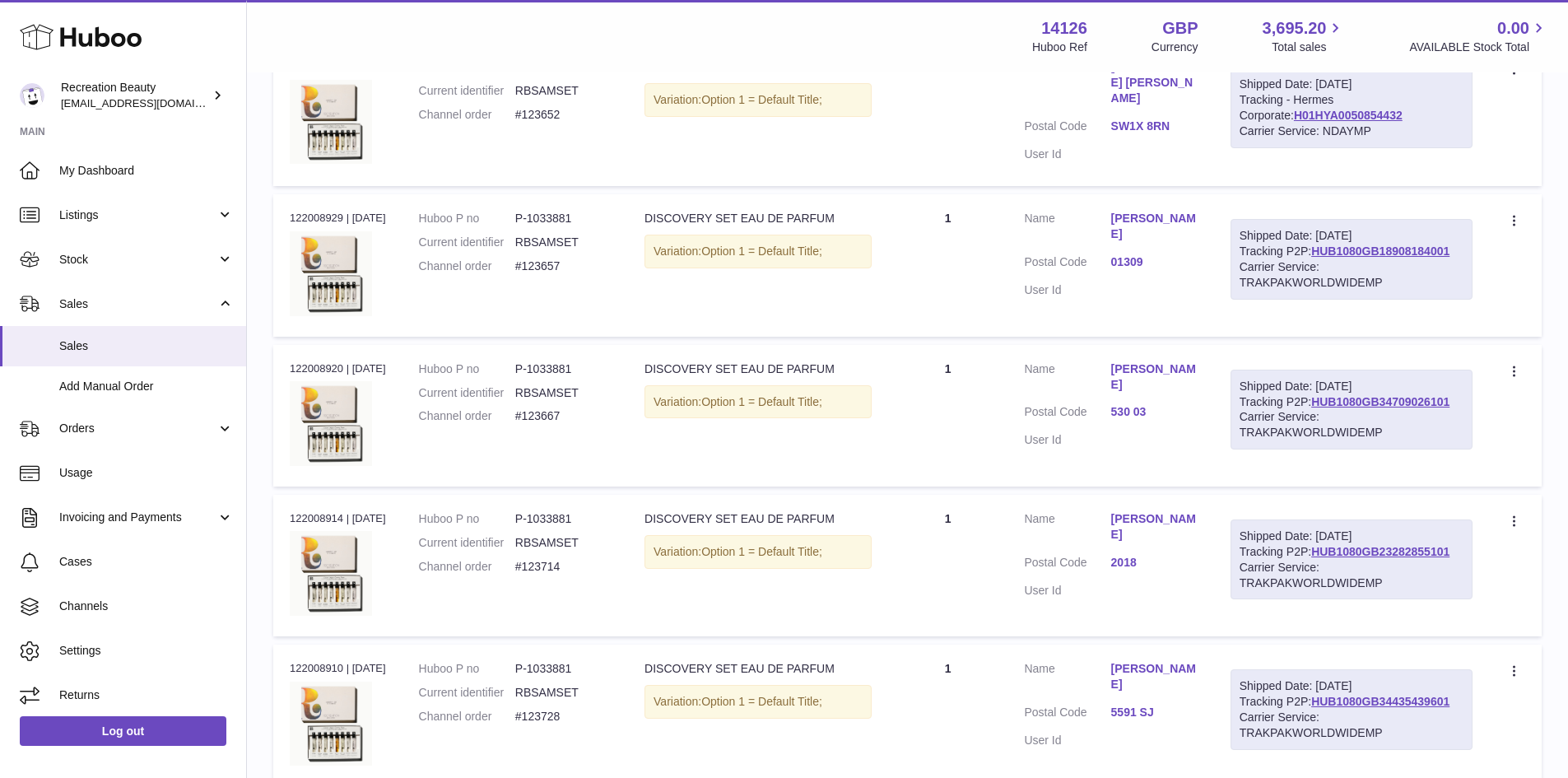
scroll to position [2049, 0]
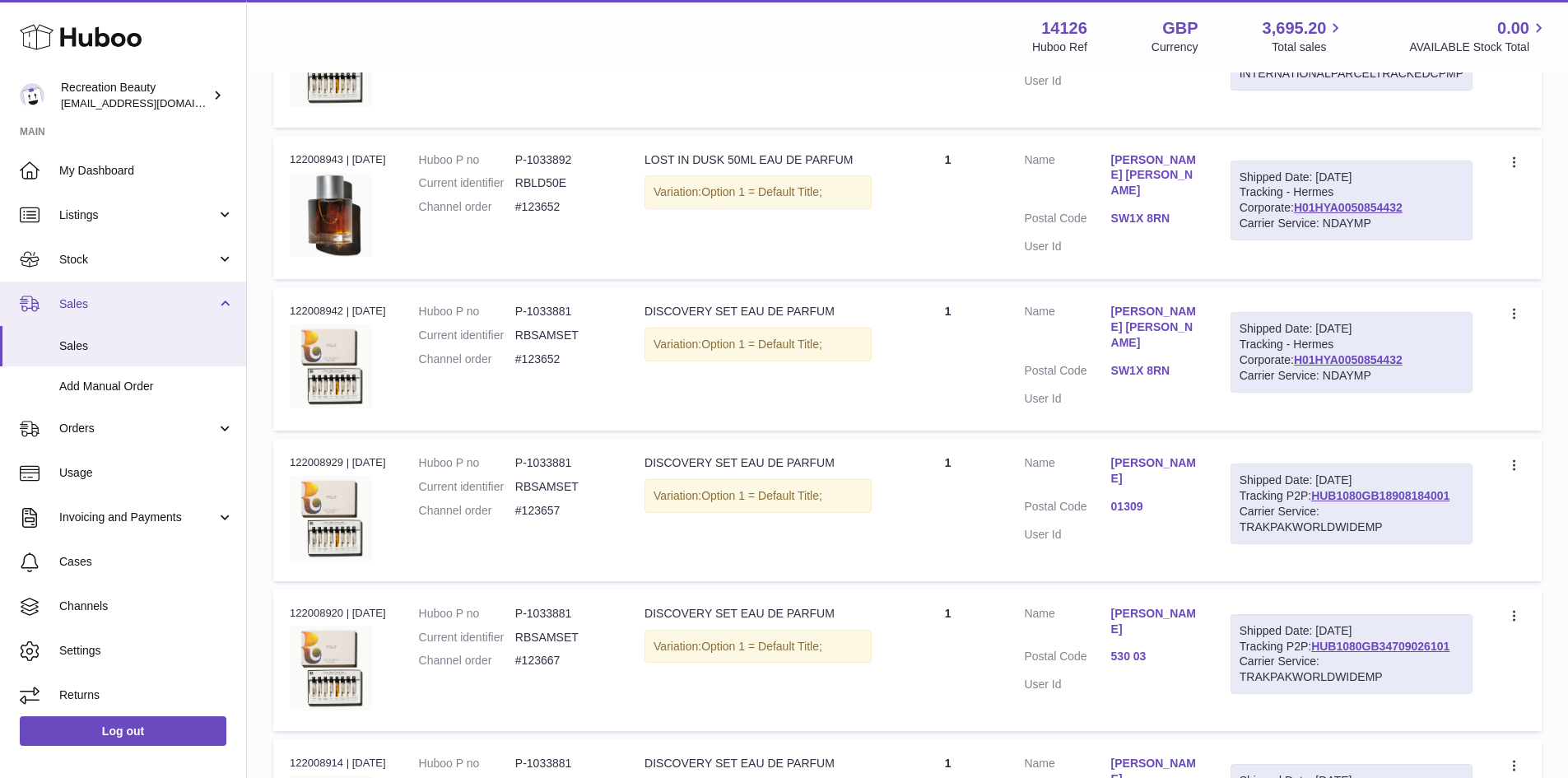
click at [114, 309] on span "Sales" at bounding box center [138, 303] width 157 height 16
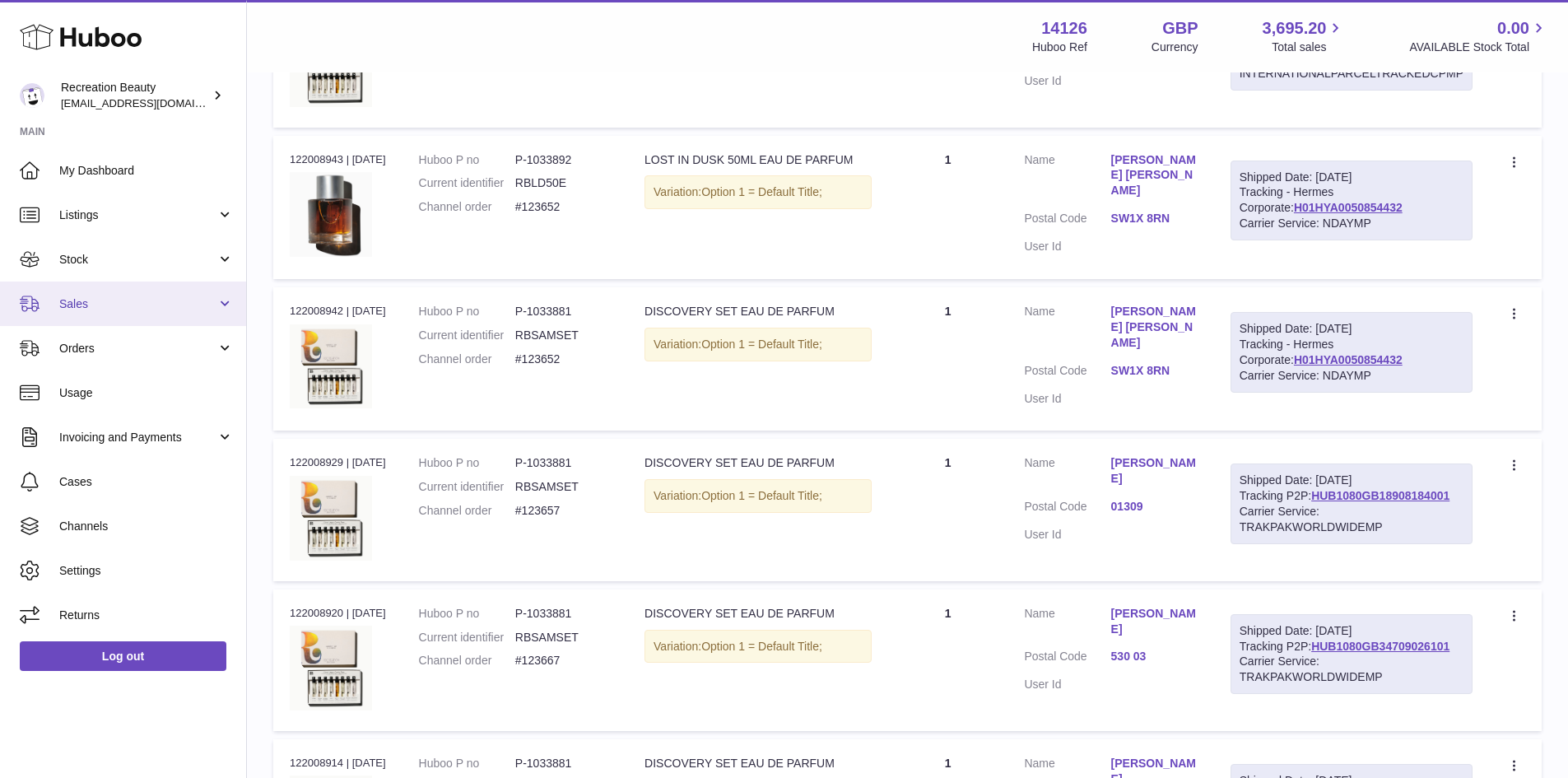
click at [114, 309] on span "Sales" at bounding box center [138, 303] width 157 height 16
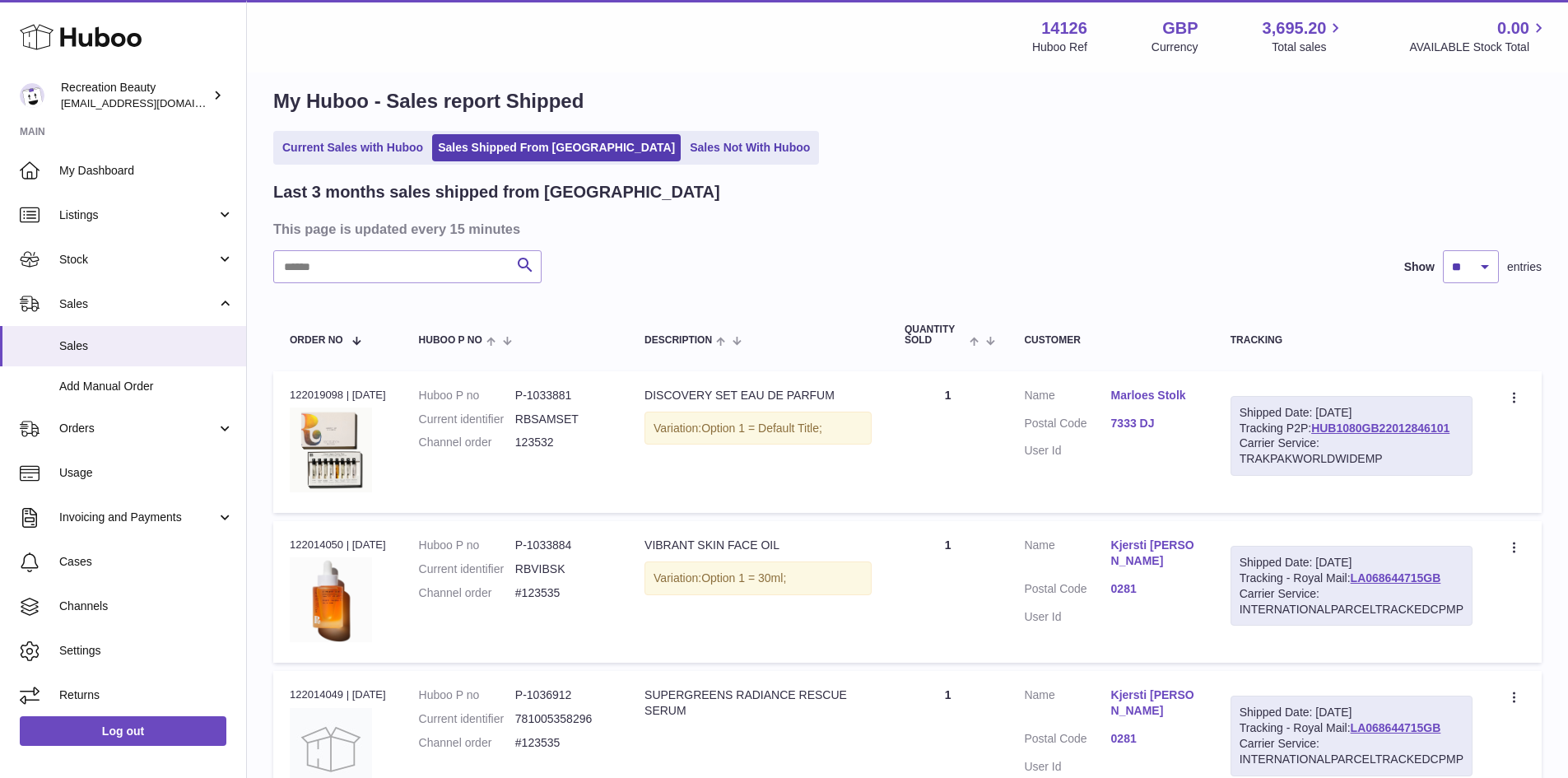
scroll to position [0, 0]
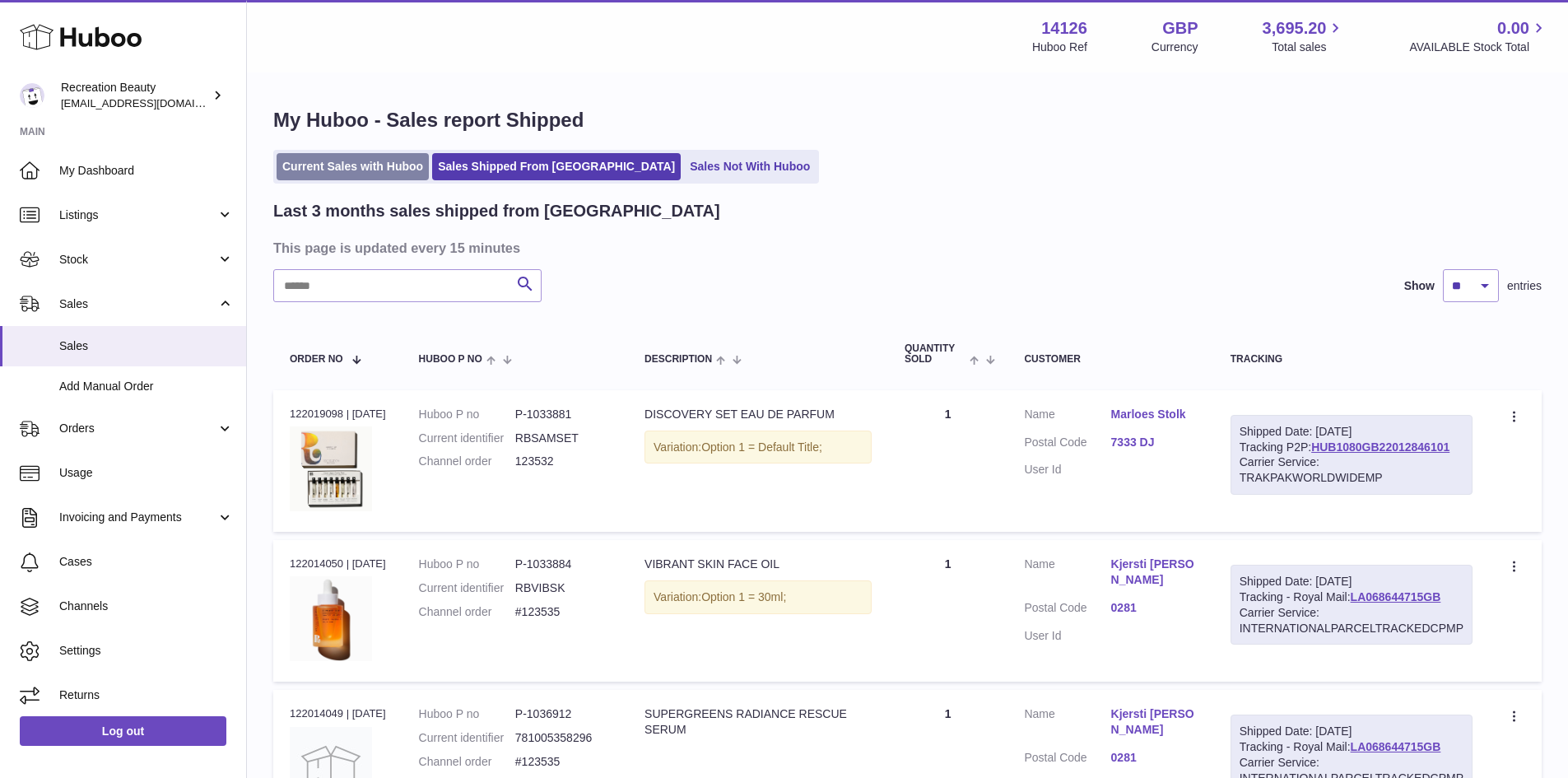
click at [347, 174] on link "Current Sales with Huboo" at bounding box center [353, 166] width 153 height 27
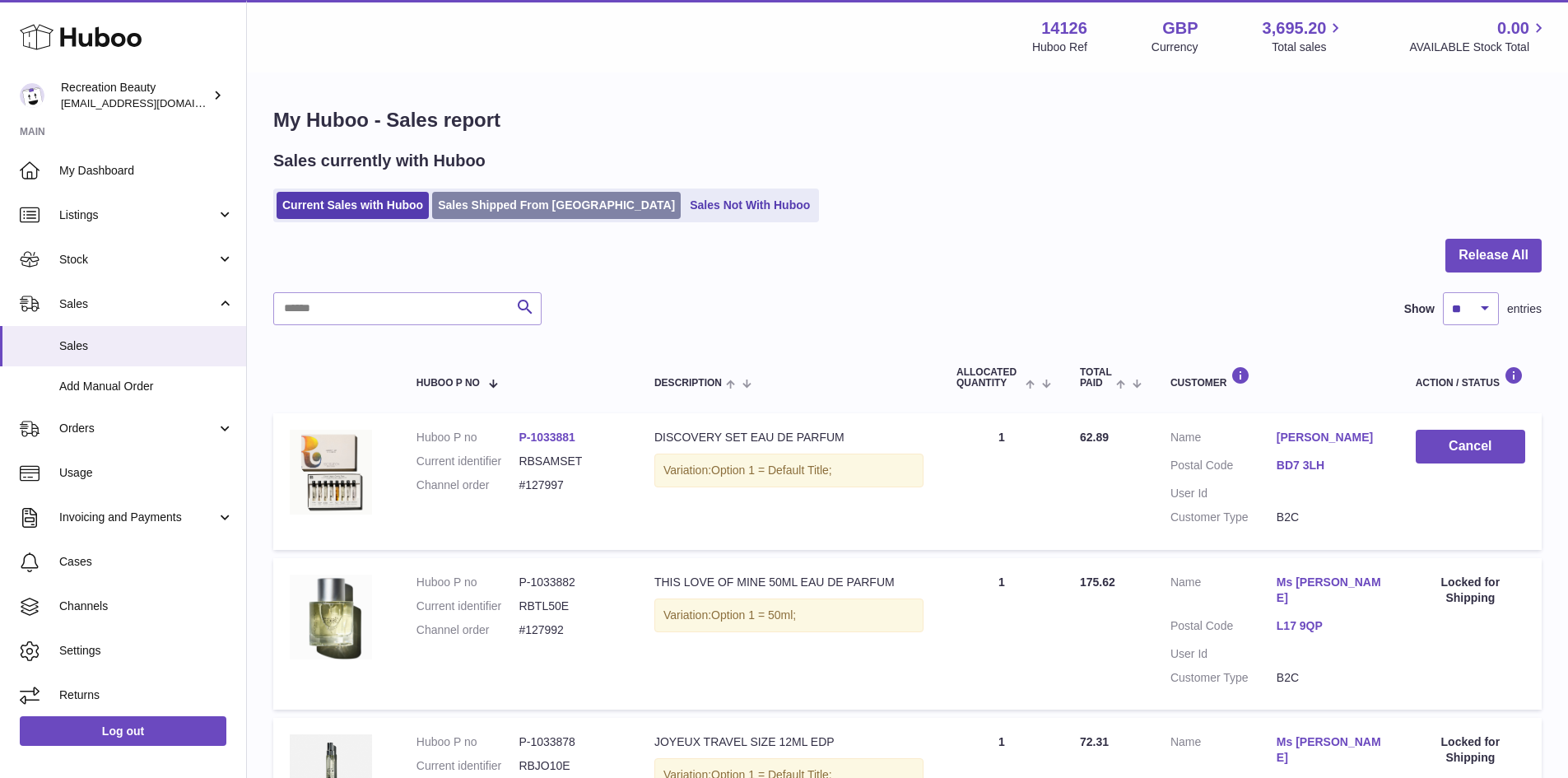
click at [535, 208] on link "Sales Shipped From [GEOGRAPHIC_DATA]" at bounding box center [557, 205] width 249 height 27
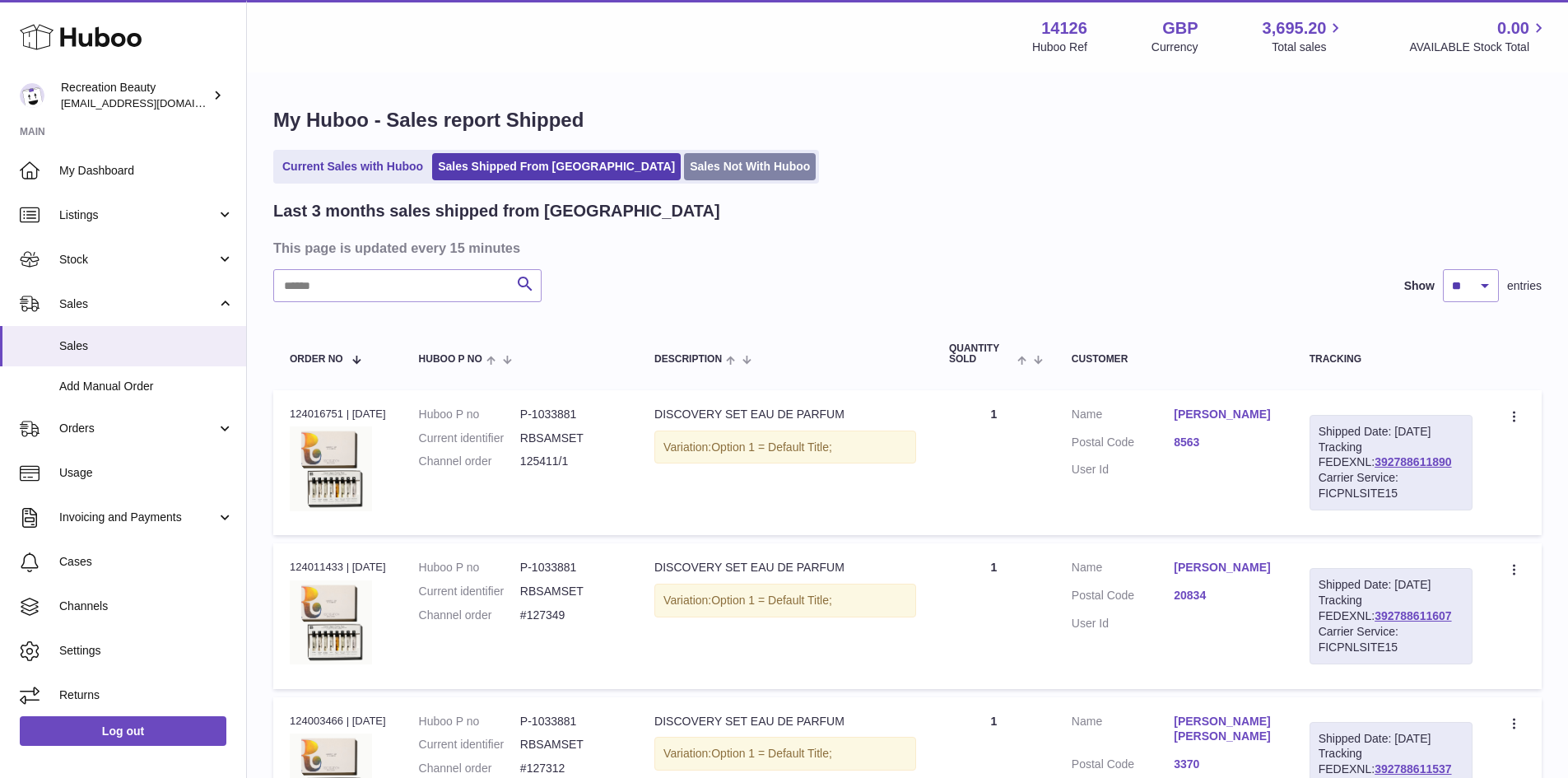
click at [684, 170] on link "Sales Not With Huboo" at bounding box center [750, 166] width 132 height 27
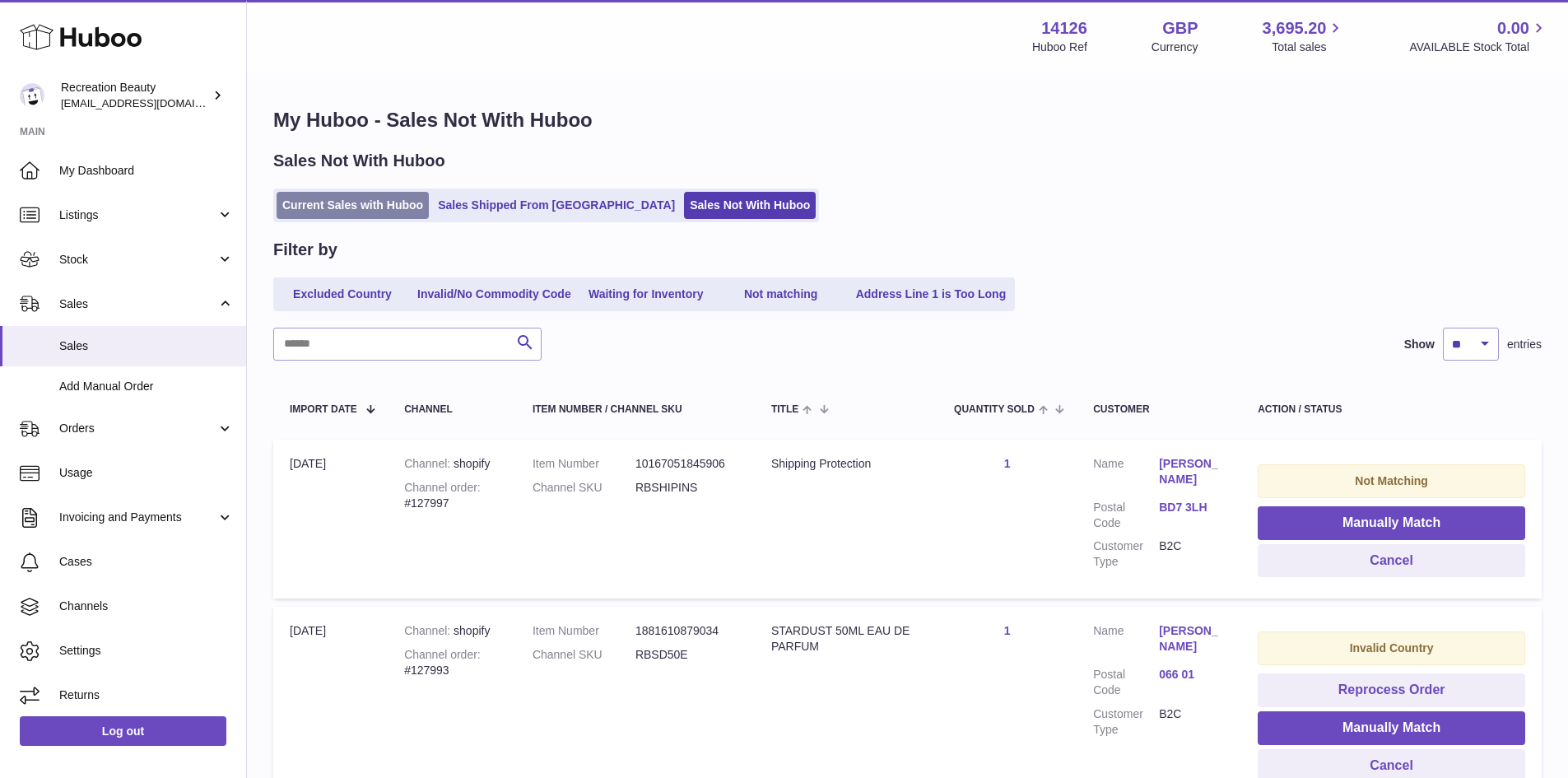
click at [416, 207] on link "Current Sales with Huboo" at bounding box center [353, 205] width 153 height 27
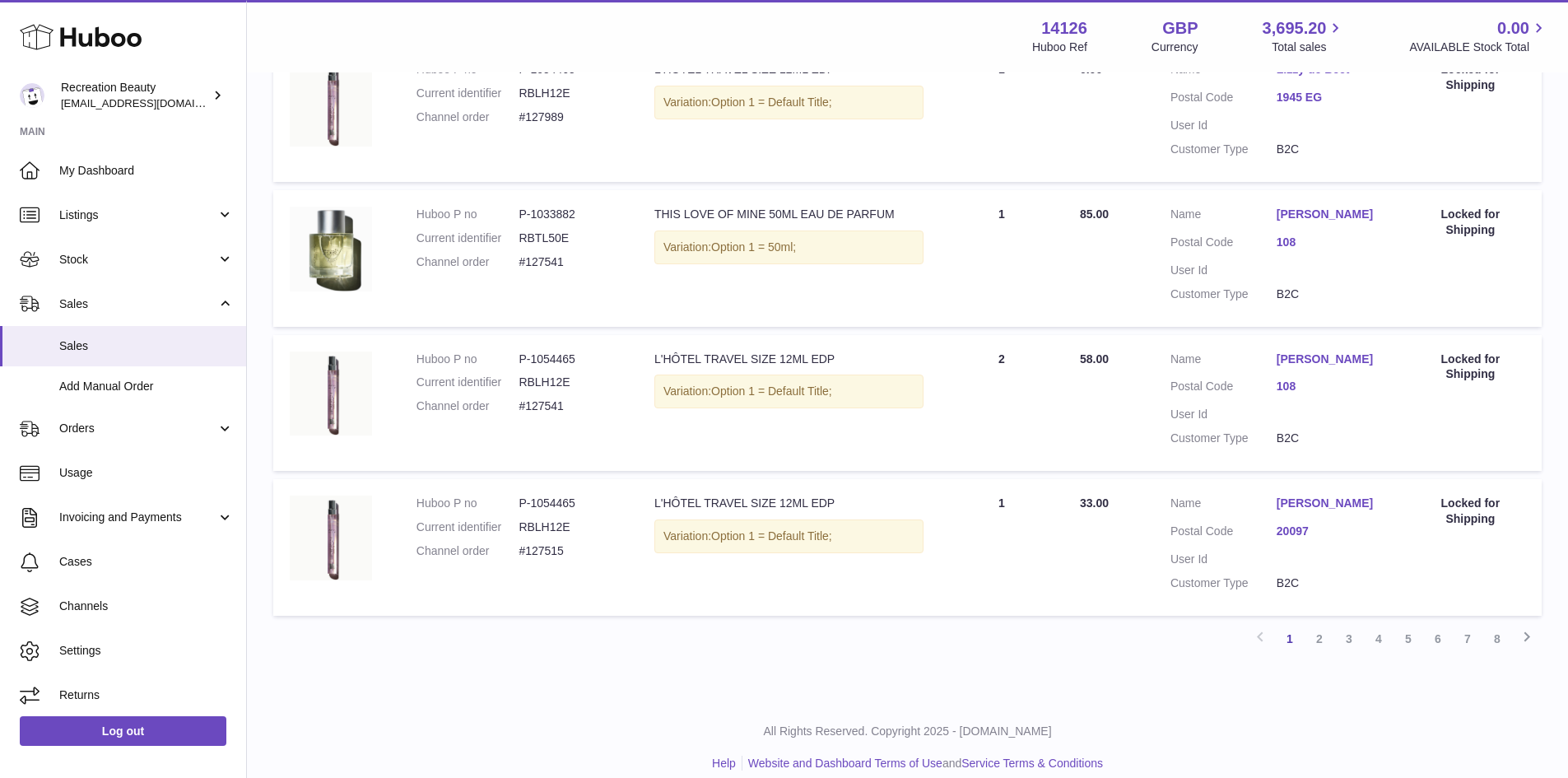
scroll to position [1284, 0]
